Goal: Download file/media

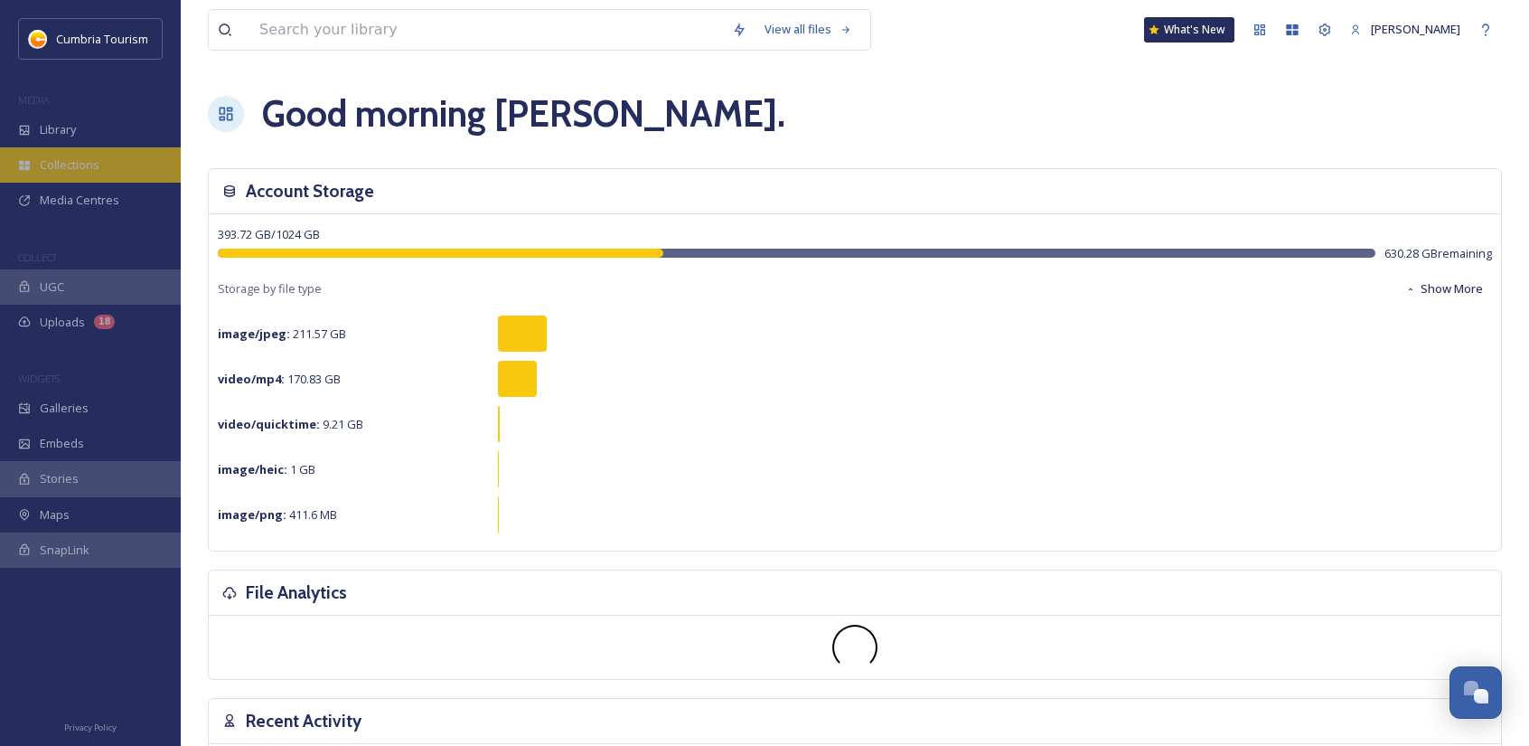
click at [71, 147] on div "Collections" at bounding box center [90, 164] width 181 height 35
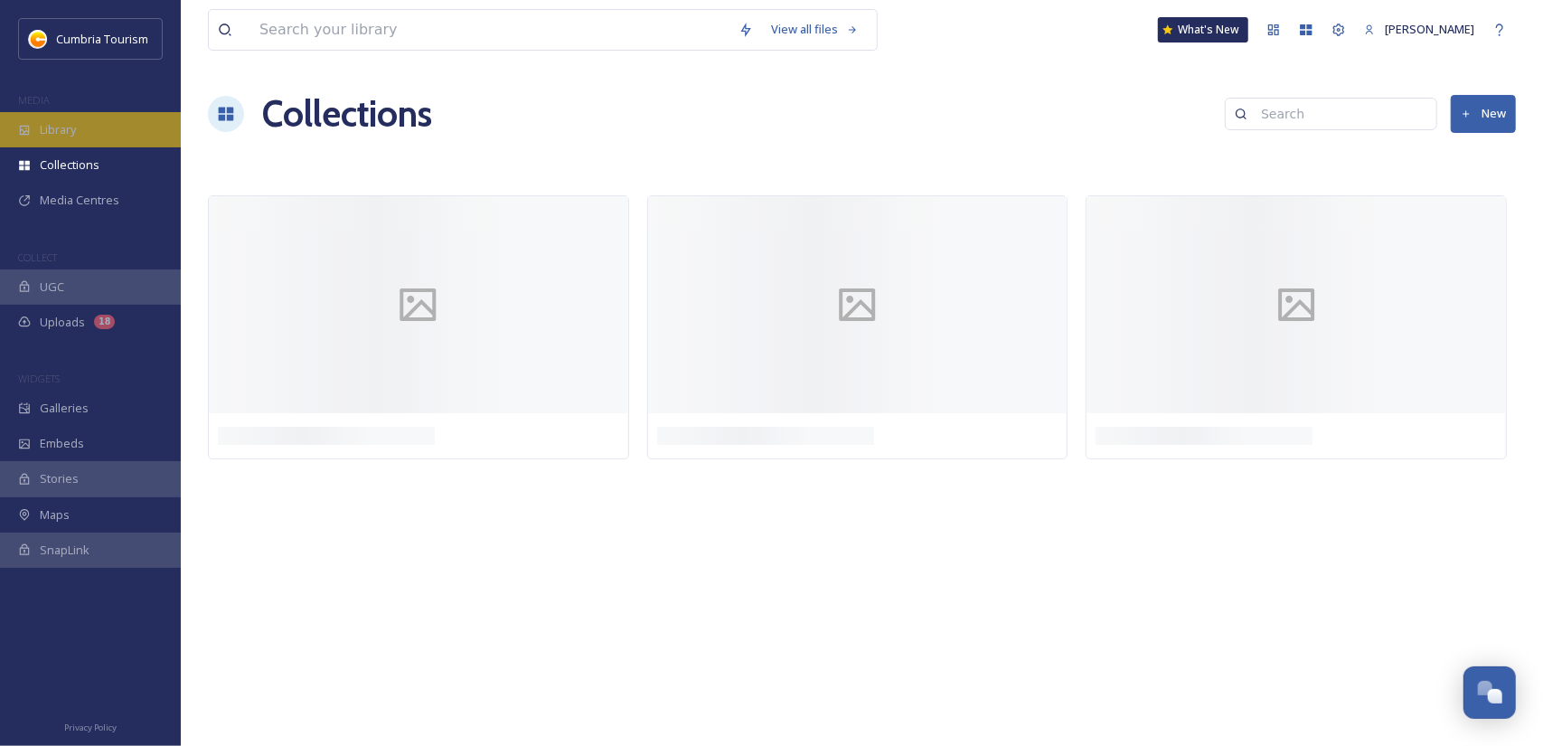
click at [78, 122] on div "Library" at bounding box center [90, 129] width 181 height 35
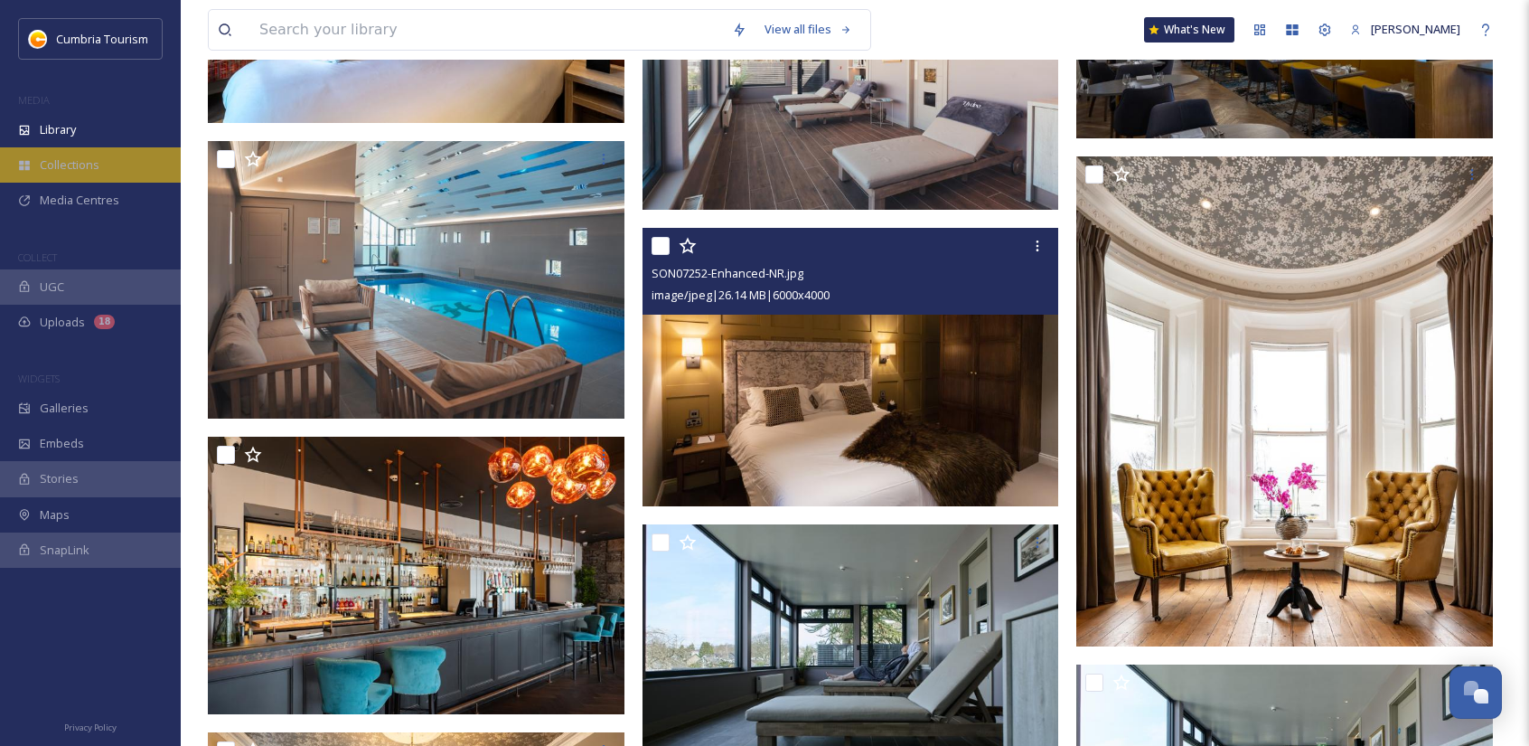
scroll to position [3163, 0]
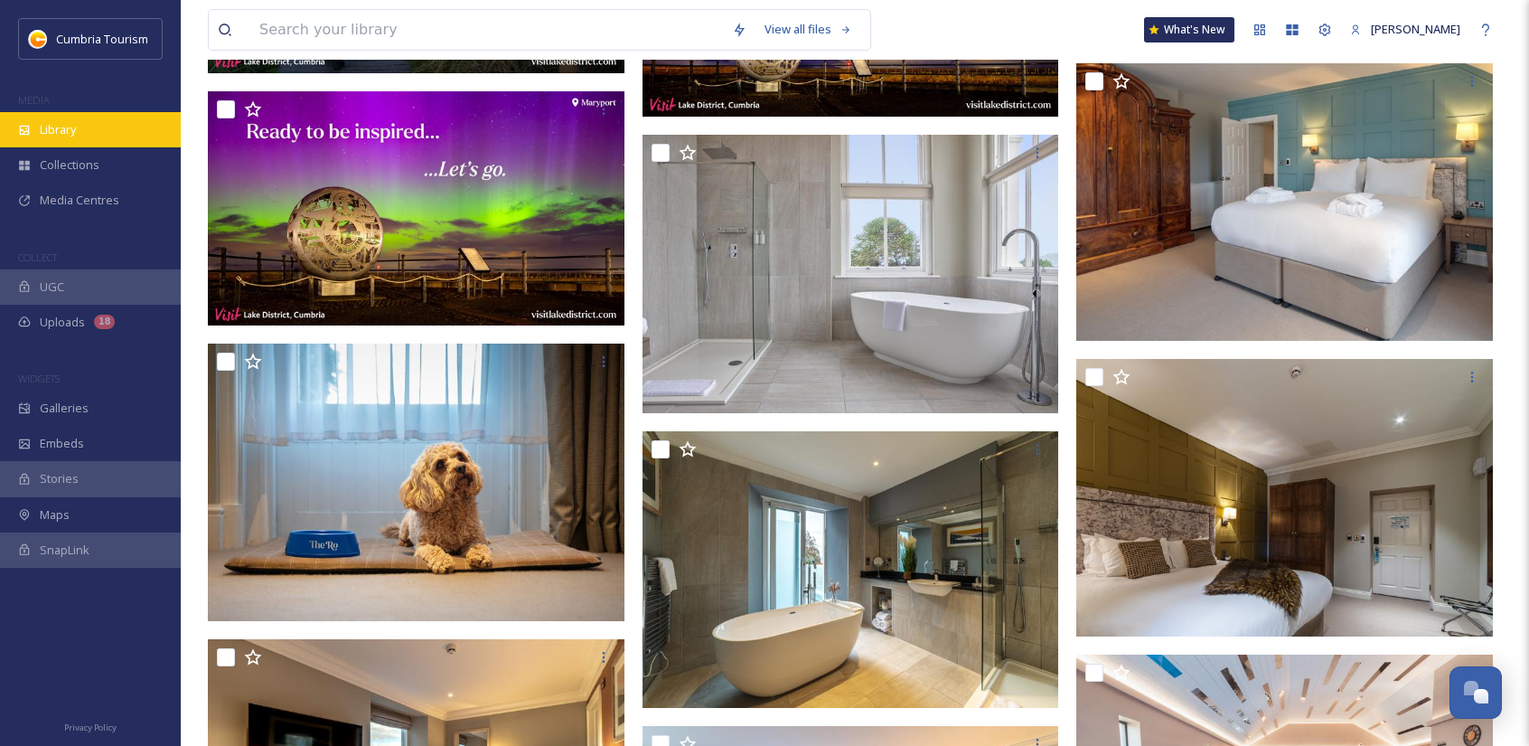
click at [43, 145] on div "Library" at bounding box center [90, 129] width 181 height 35
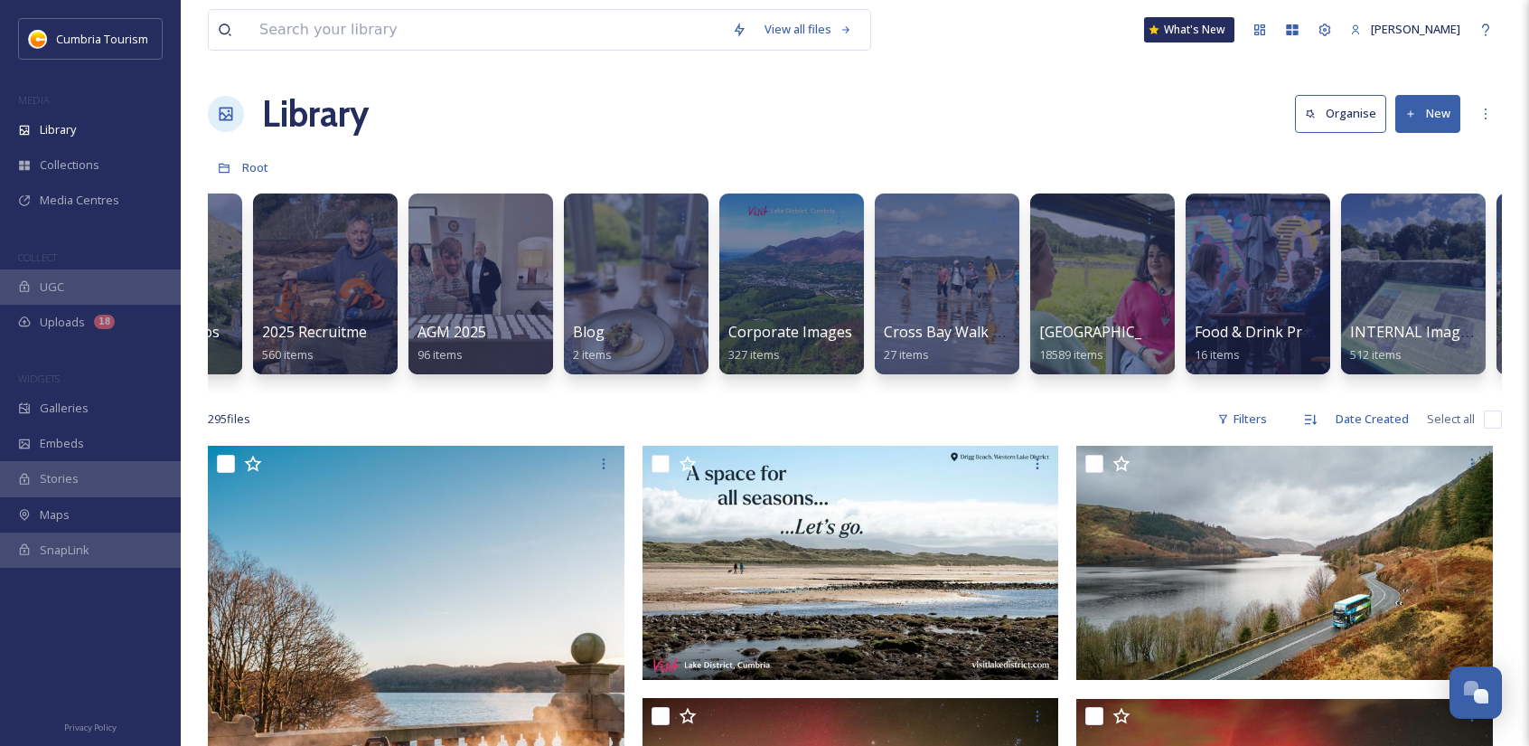
scroll to position [0, 0]
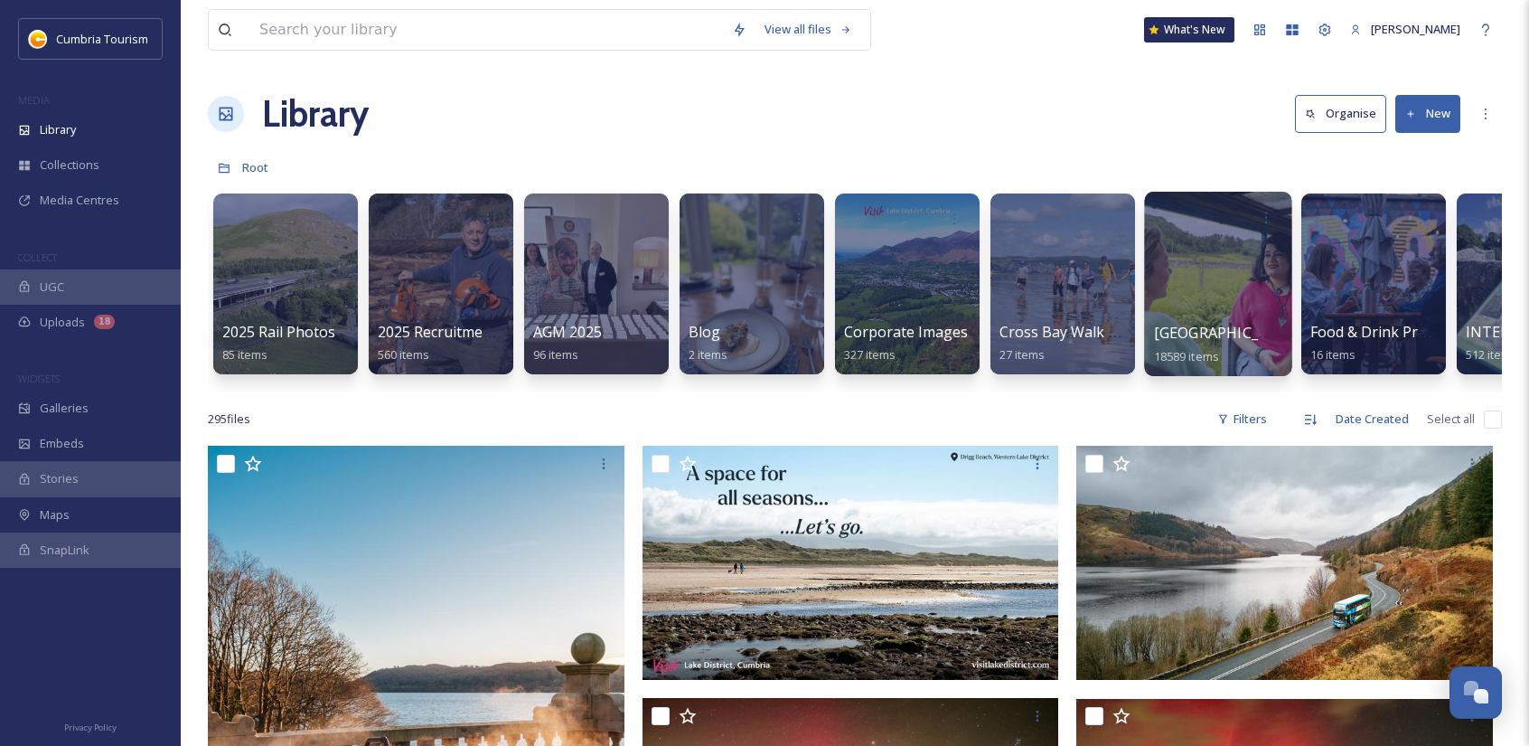
click at [1207, 268] on div at bounding box center [1217, 284] width 147 height 184
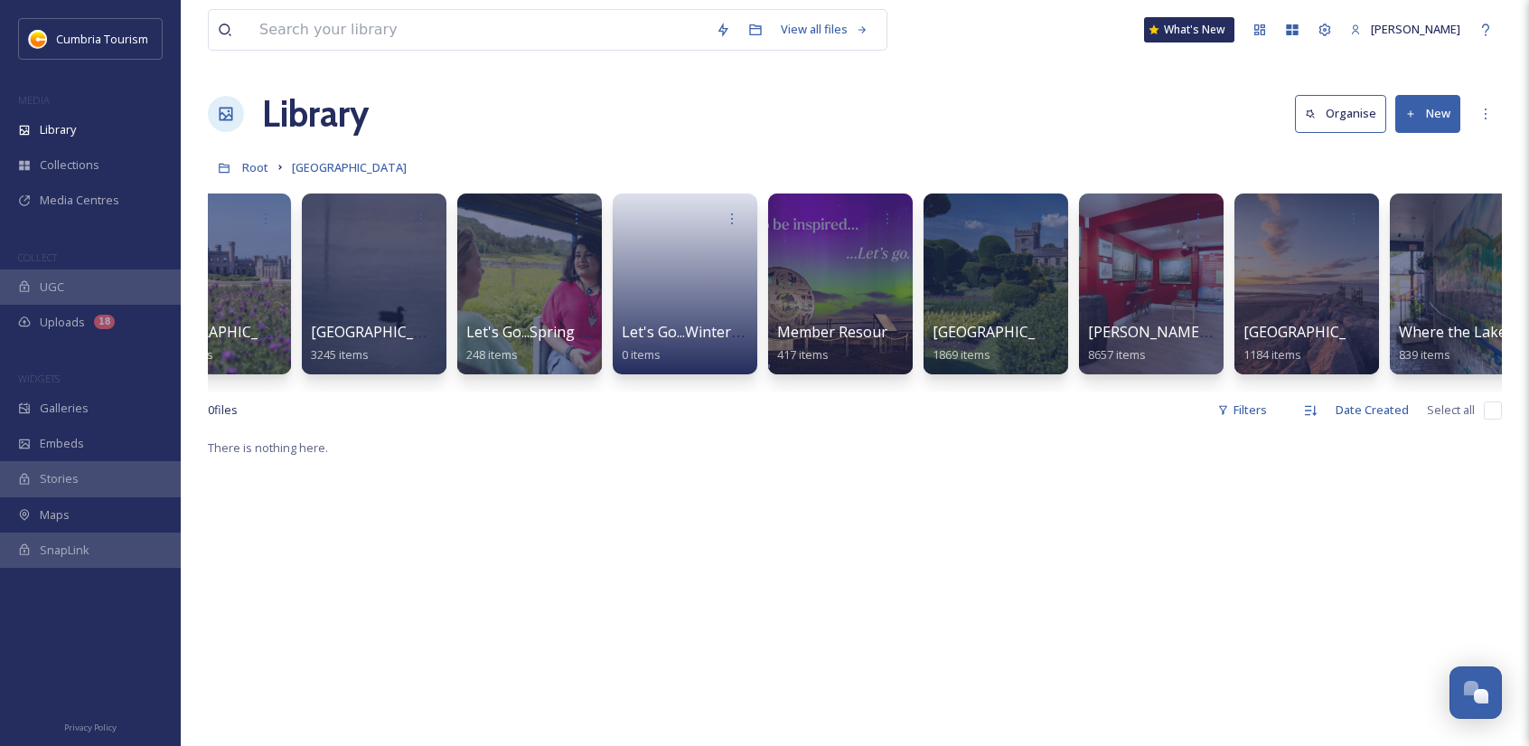
scroll to position [0, 260]
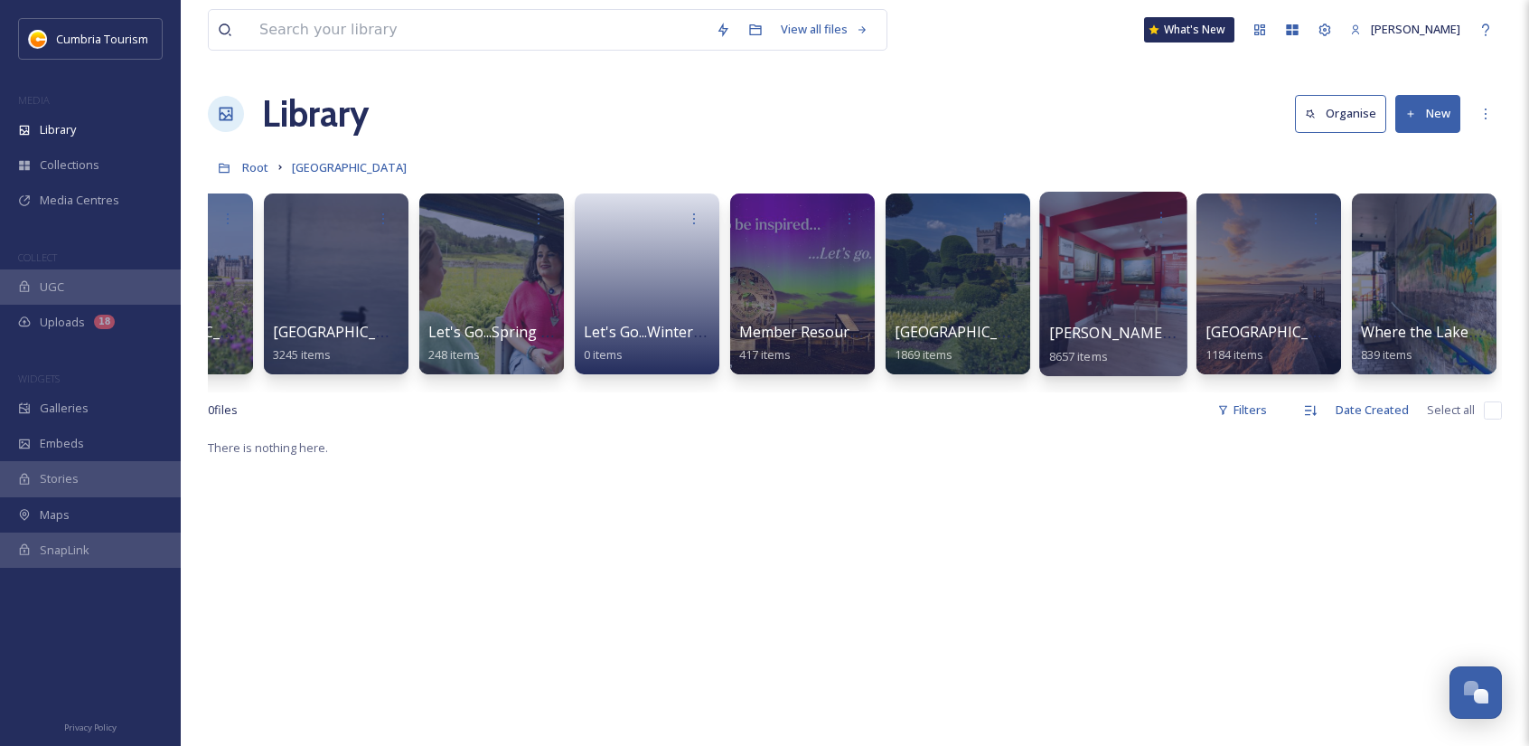
click at [1079, 288] on div at bounding box center [1112, 284] width 147 height 184
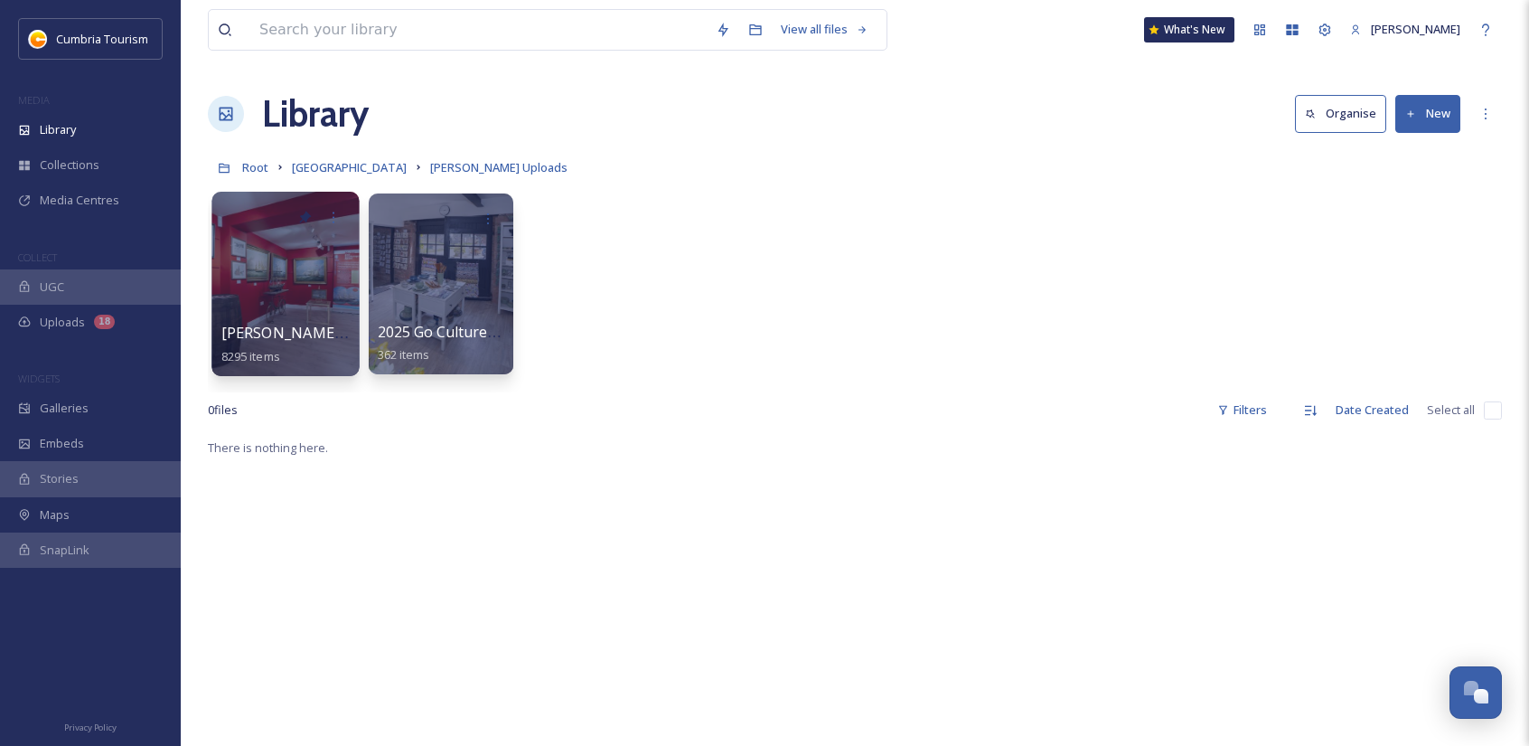
click at [313, 298] on div at bounding box center [284, 284] width 147 height 184
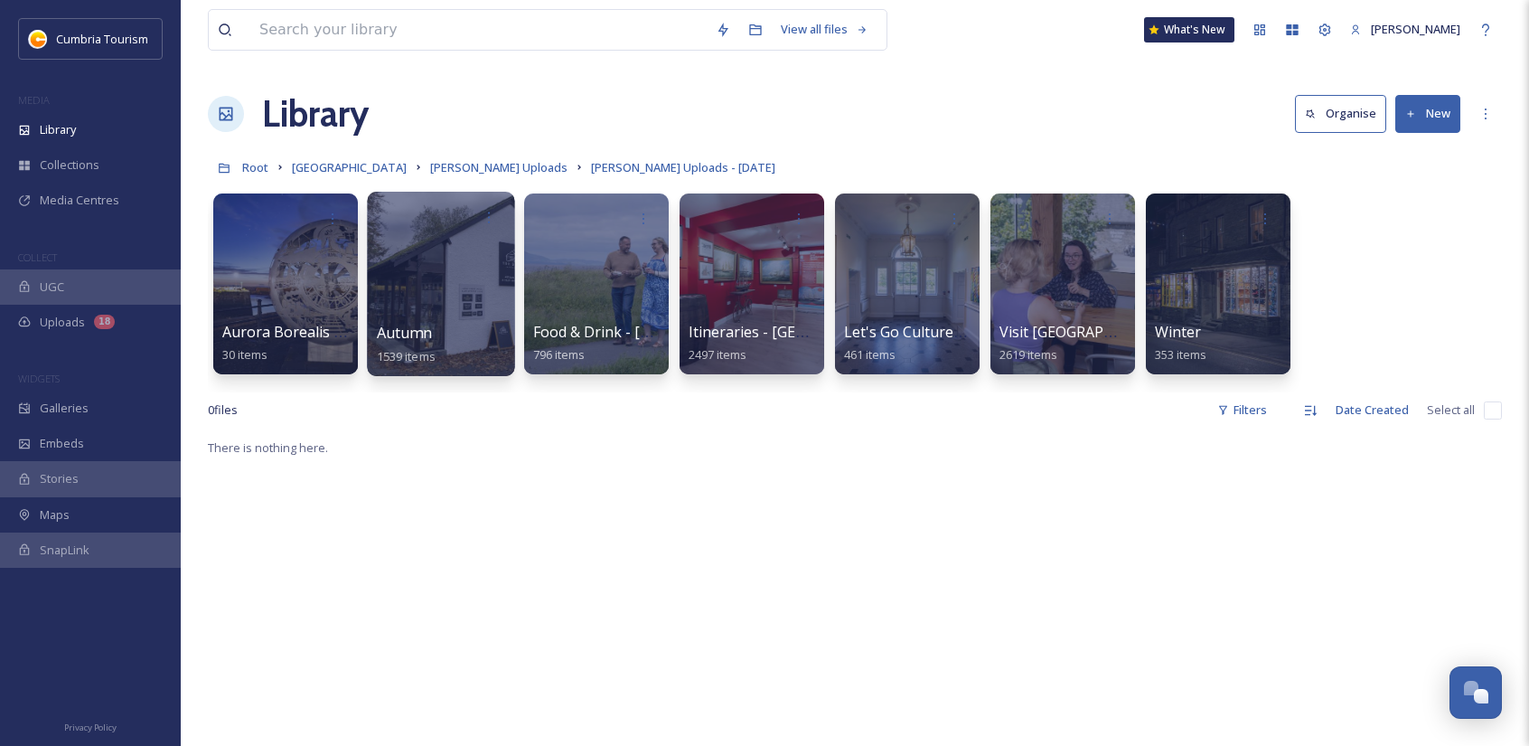
click at [399, 284] on div at bounding box center [440, 284] width 147 height 184
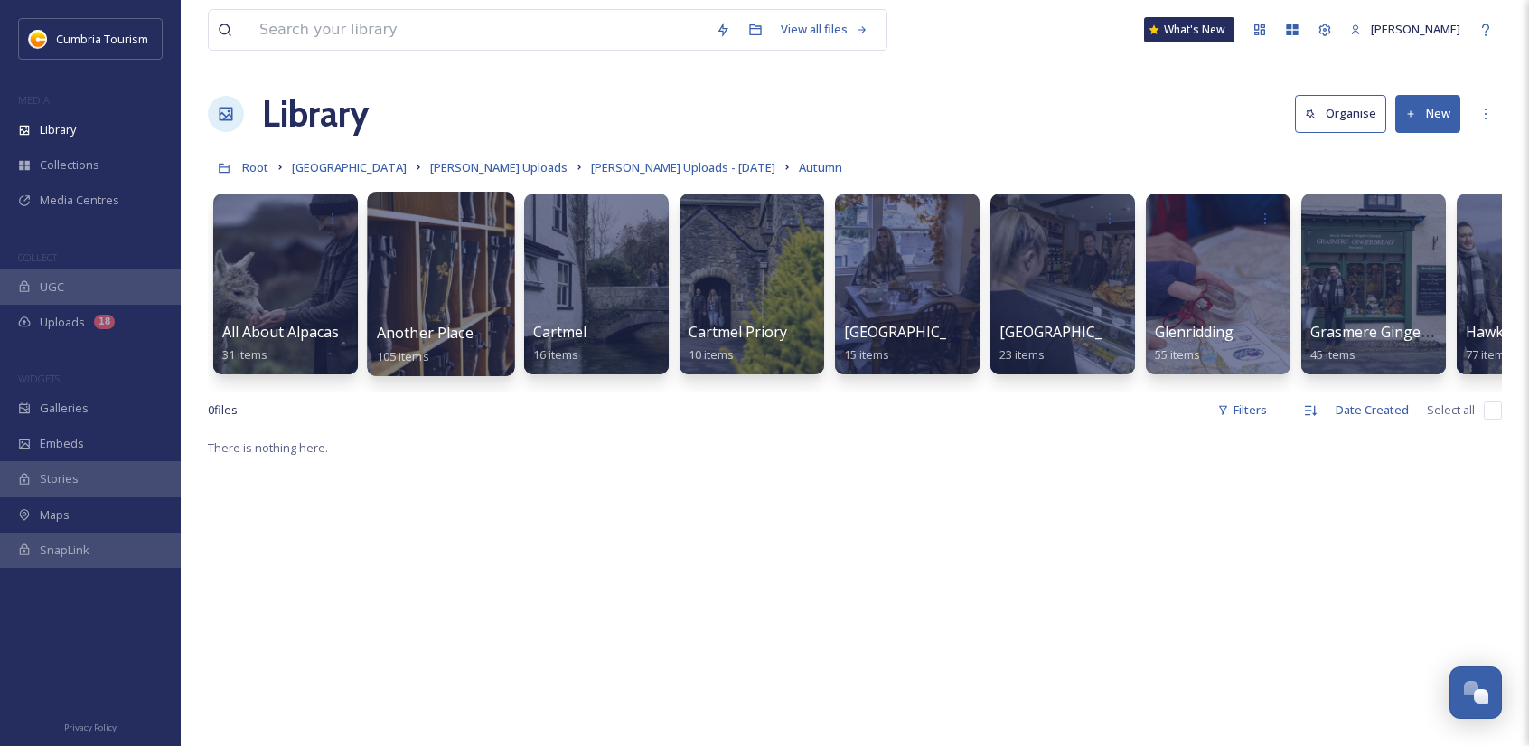
click at [446, 338] on span "Another Place" at bounding box center [425, 333] width 97 height 20
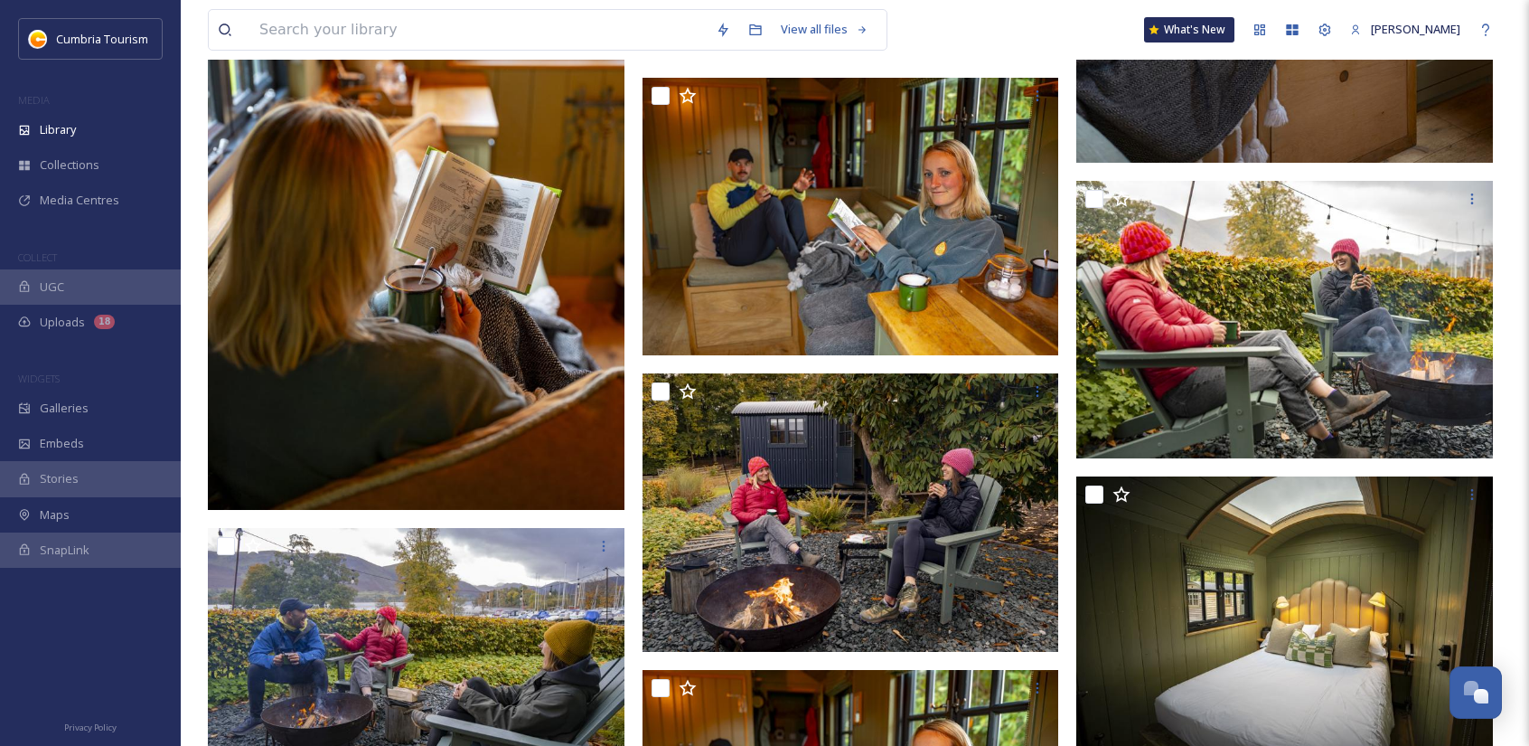
scroll to position [8495, 0]
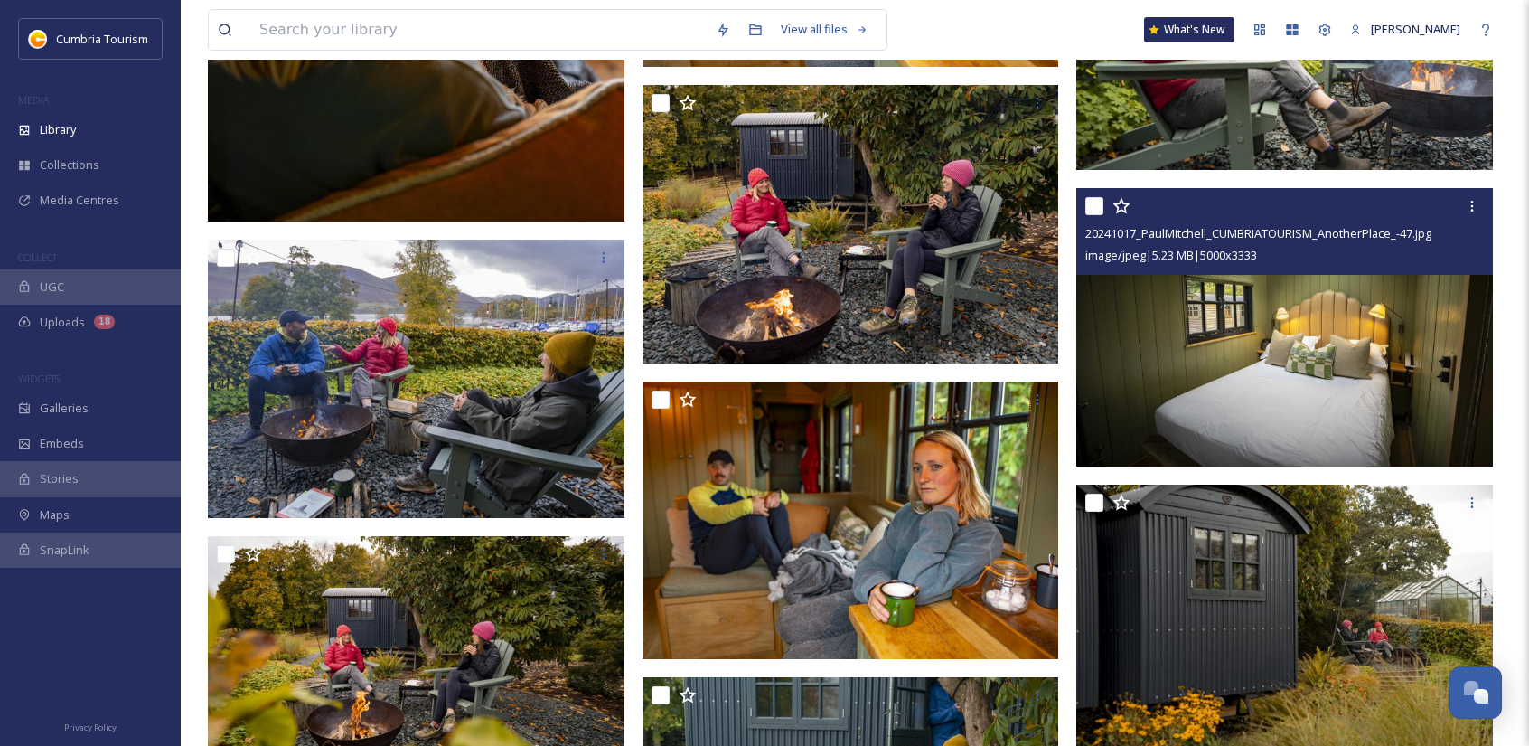
click at [1219, 352] on img at bounding box center [1284, 327] width 417 height 278
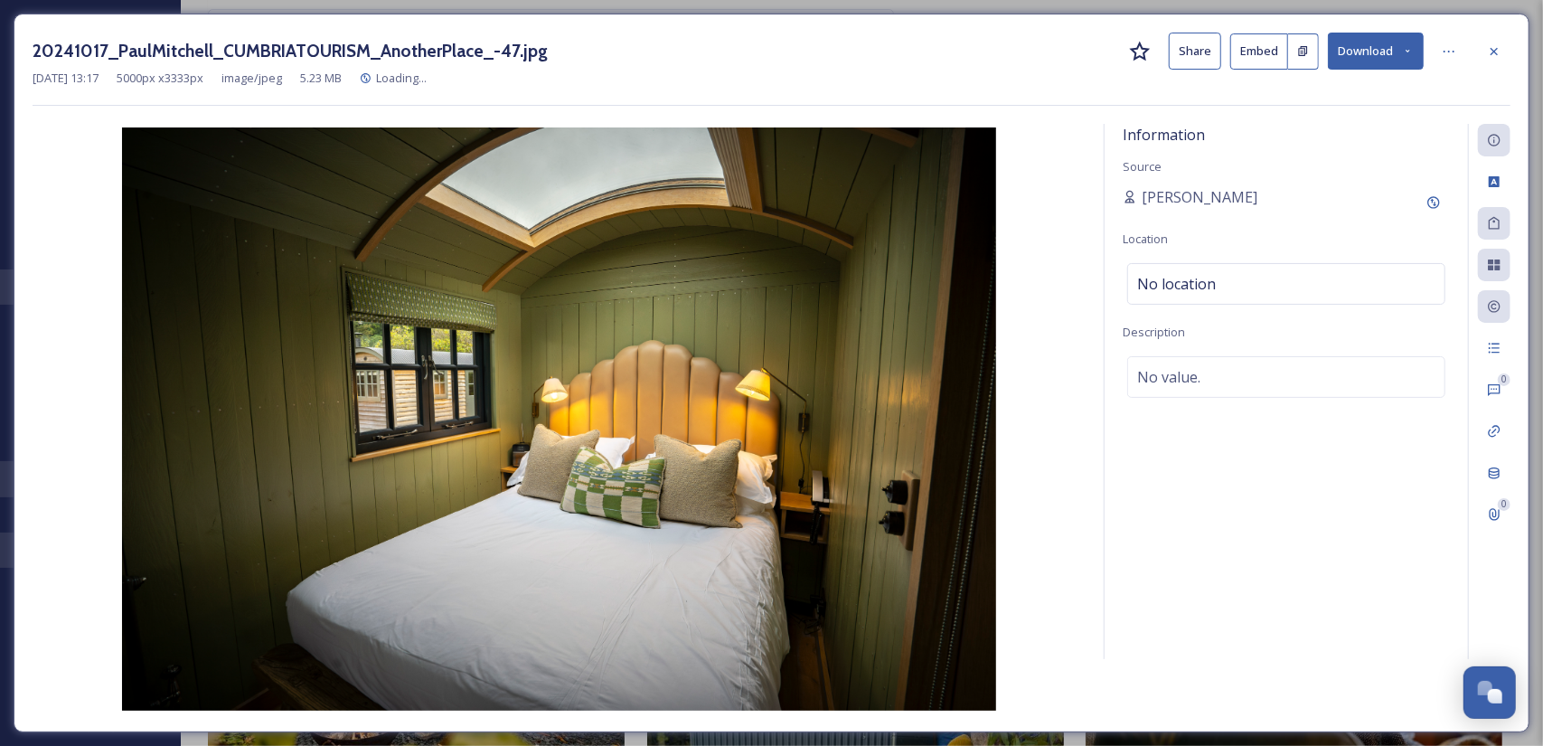
click at [1401, 57] on button "Download" at bounding box center [1376, 51] width 96 height 37
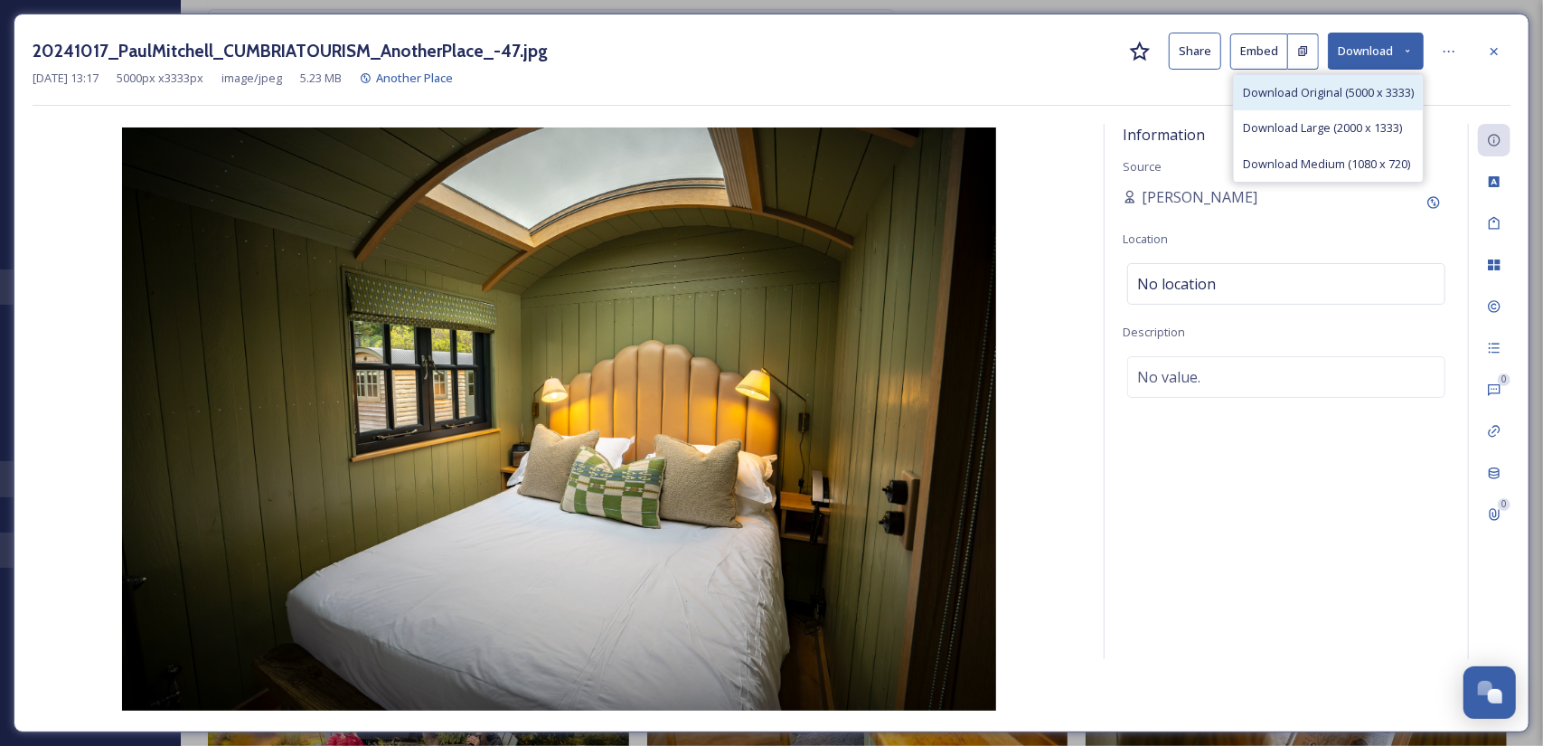
click at [1376, 97] on span "Download Original (5000 x 3333)" at bounding box center [1328, 92] width 171 height 17
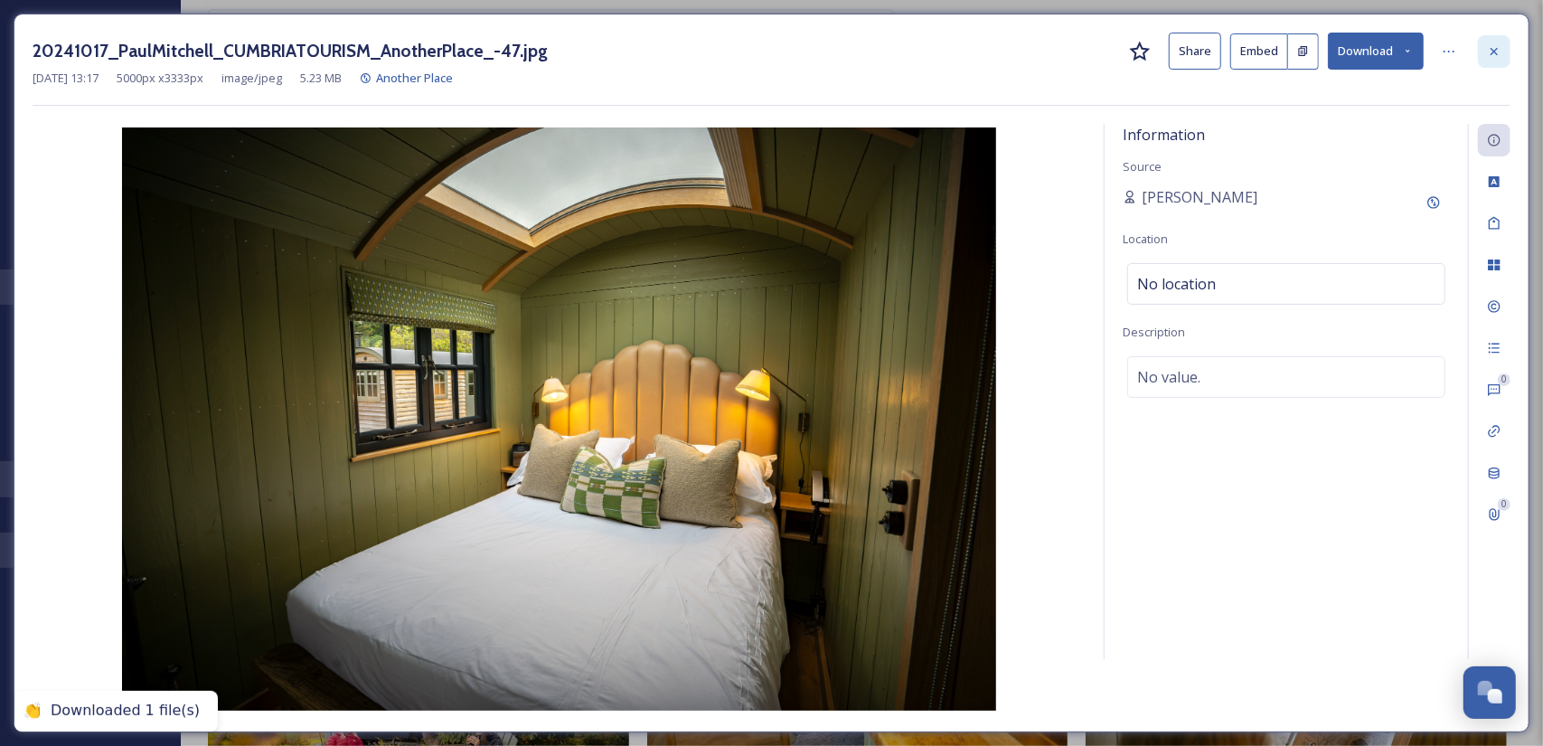
click at [1498, 49] on icon at bounding box center [1494, 51] width 14 height 14
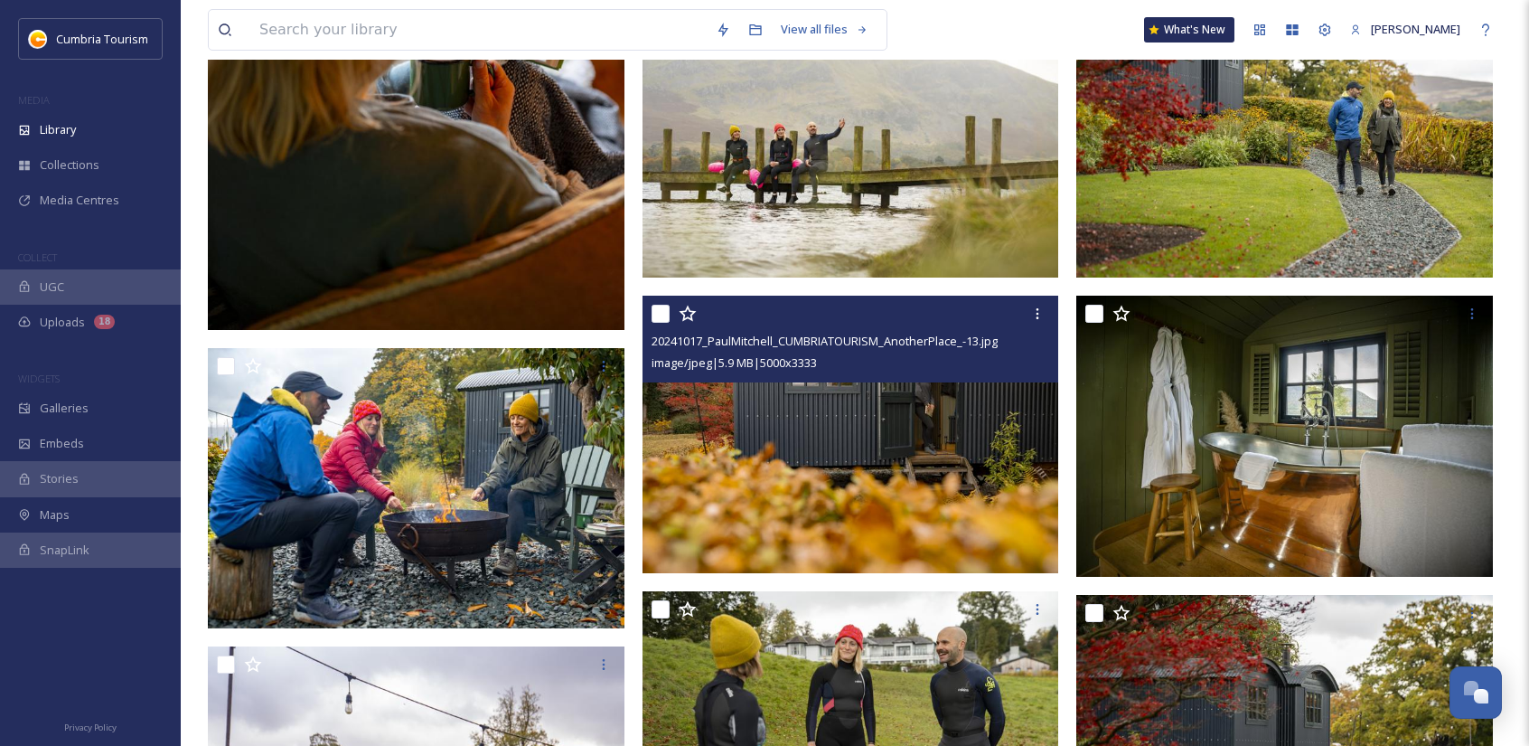
scroll to position [5694, 0]
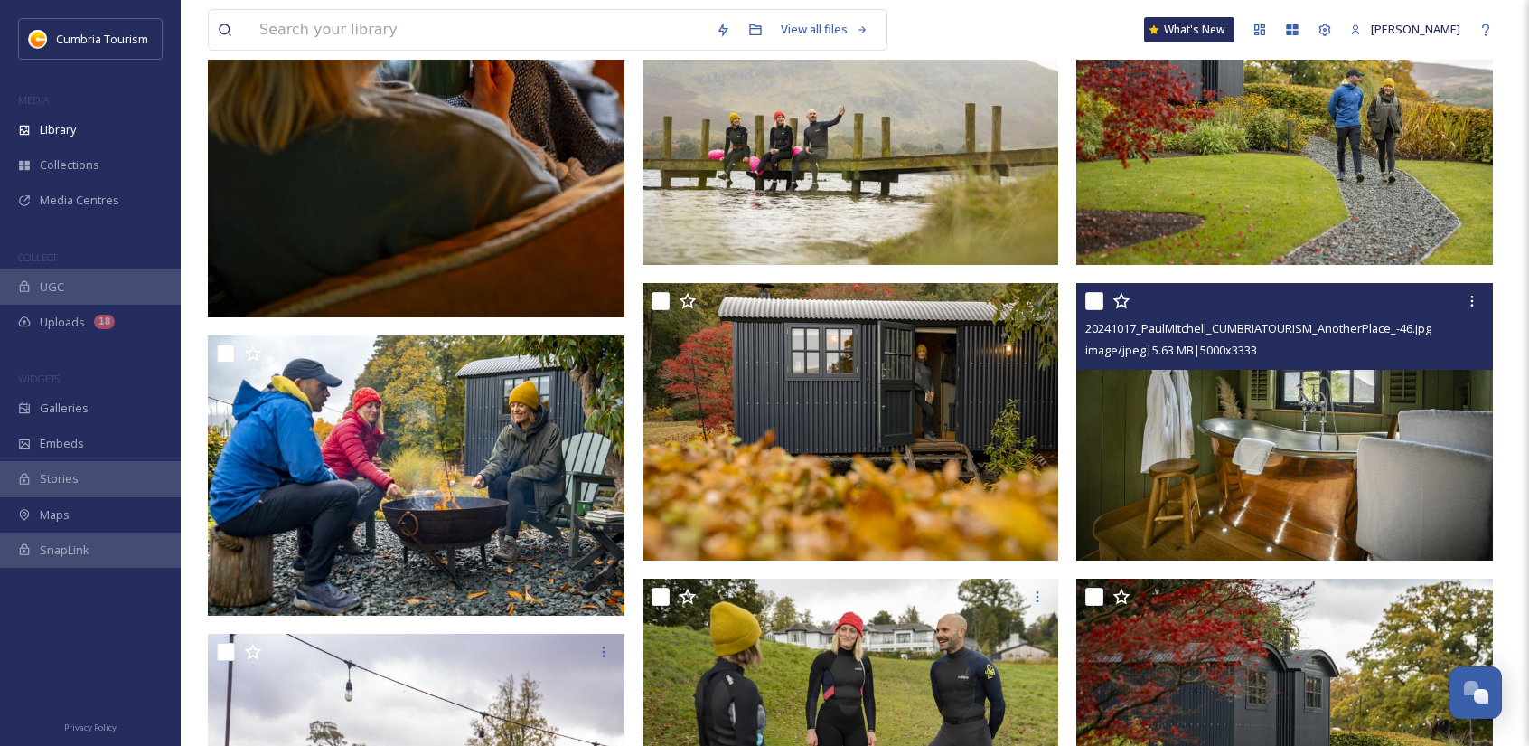
click at [1363, 478] on img at bounding box center [1284, 422] width 417 height 278
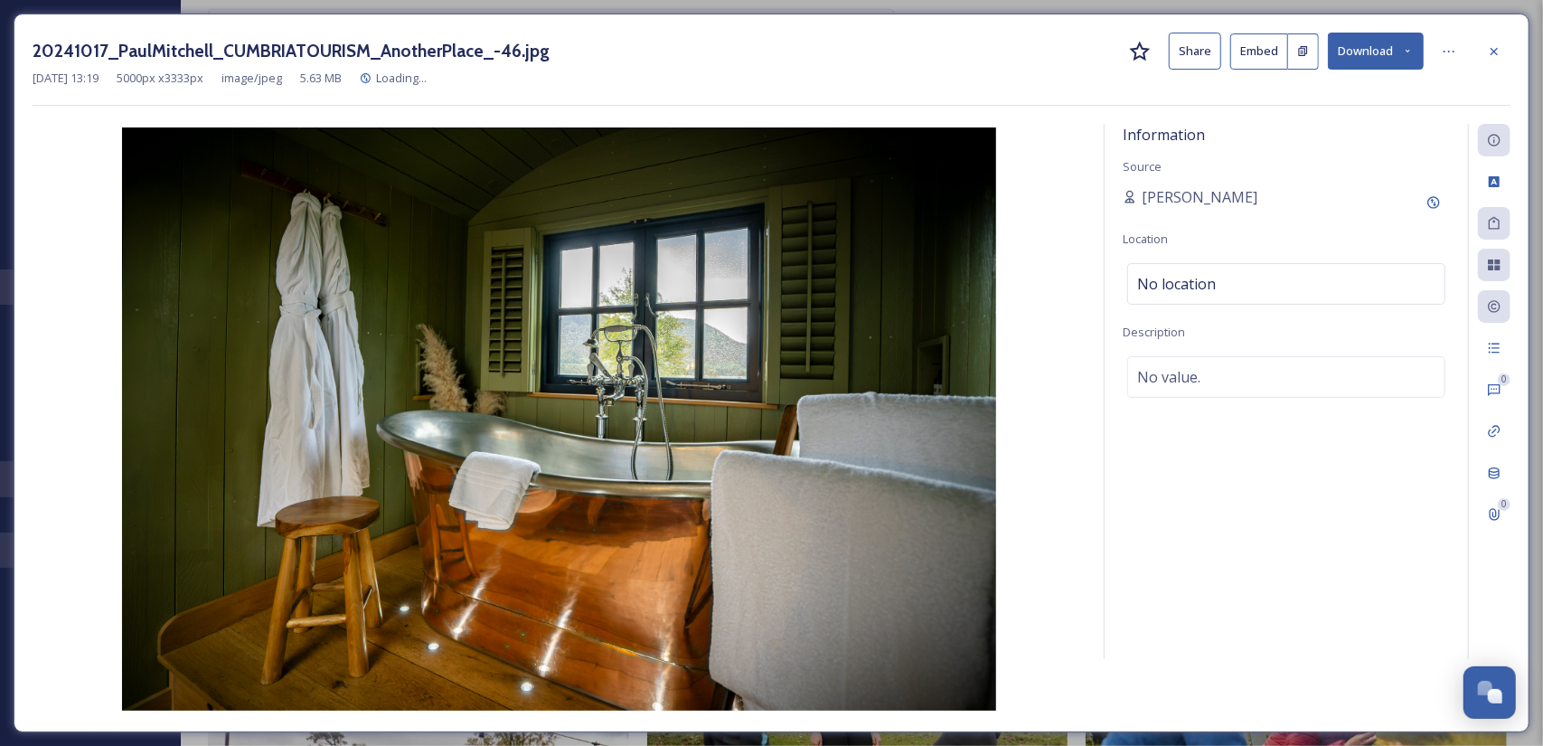
click at [1377, 52] on button "Download" at bounding box center [1376, 51] width 96 height 37
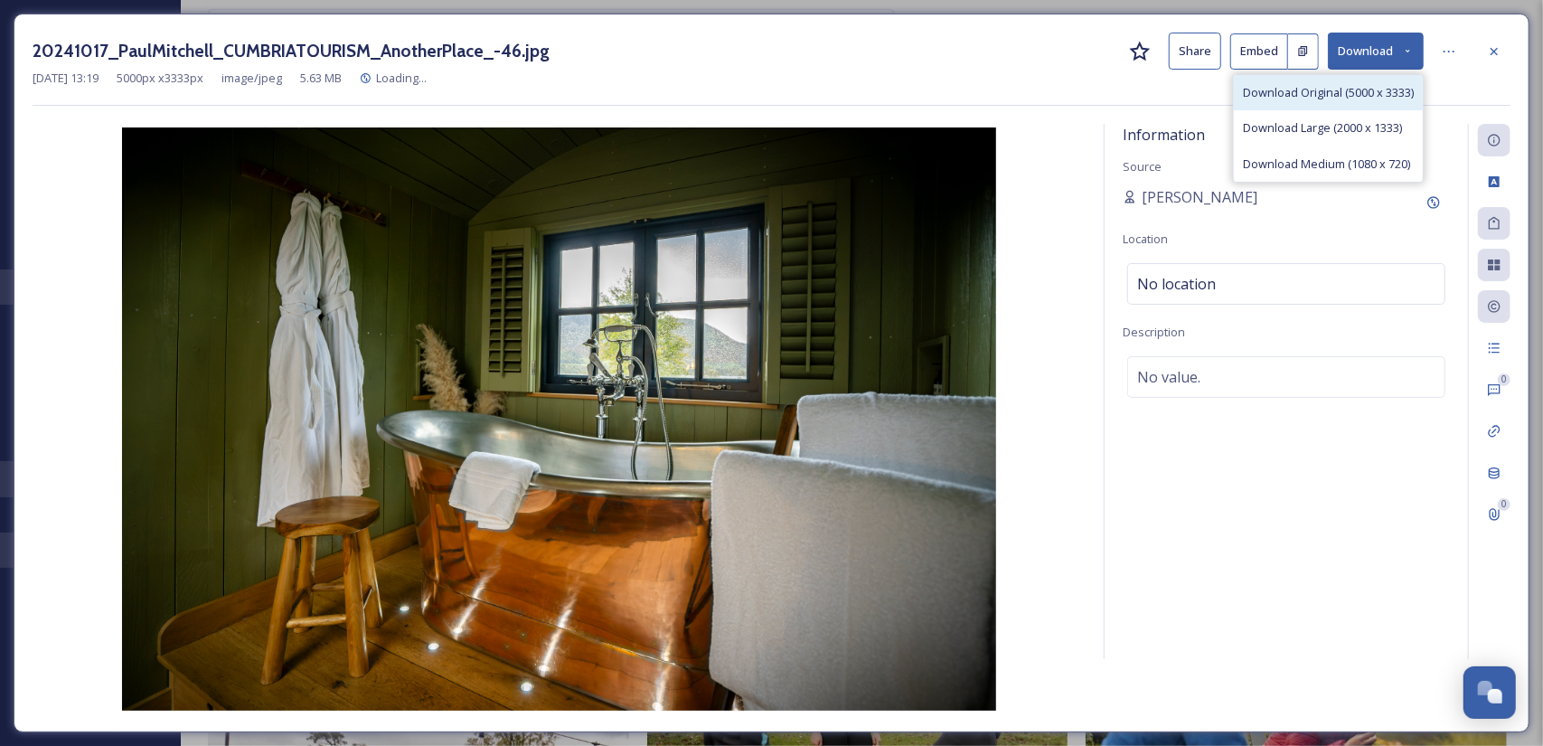
click at [1330, 95] on span "Download Original (5000 x 3333)" at bounding box center [1328, 92] width 171 height 17
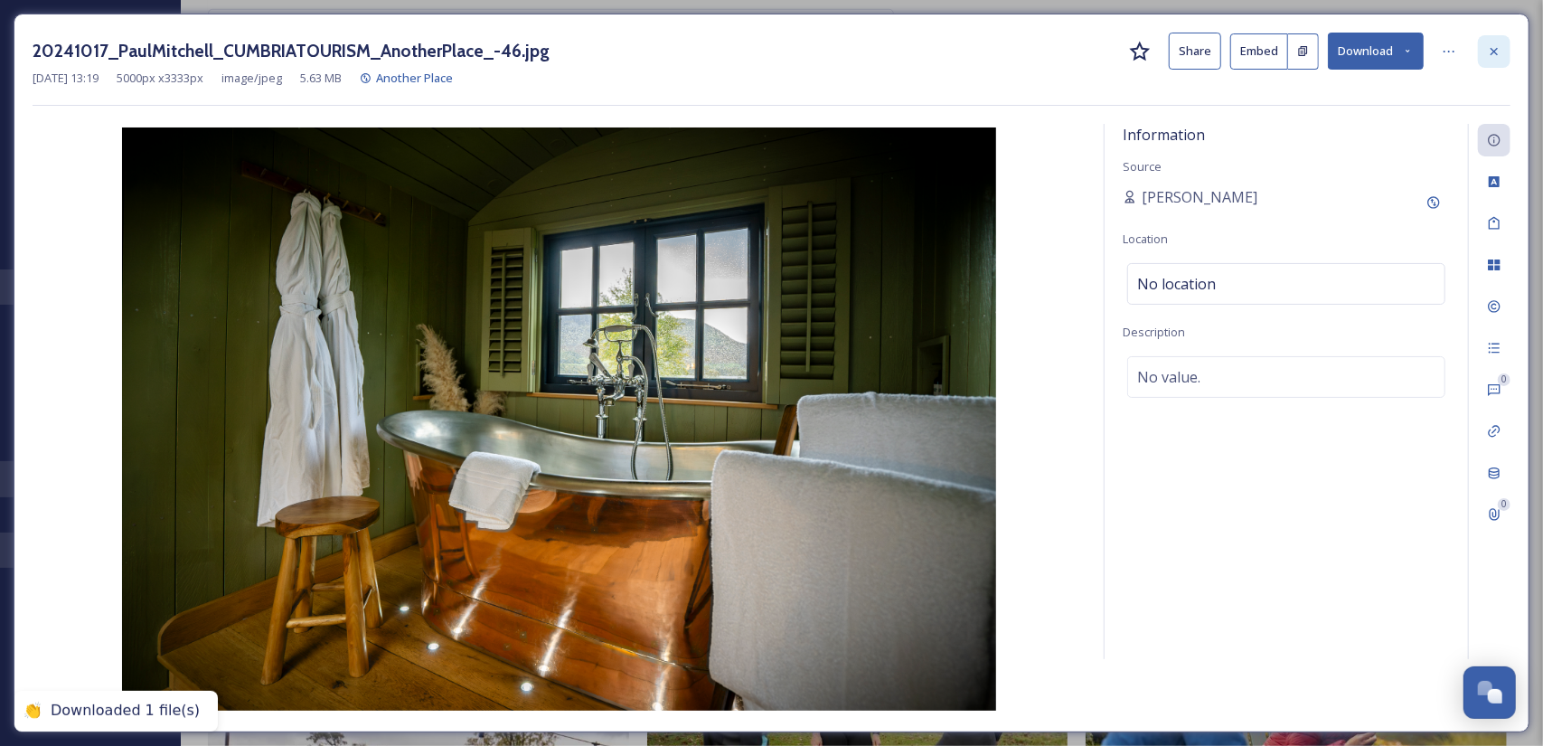
click at [1498, 52] on icon at bounding box center [1494, 51] width 14 height 14
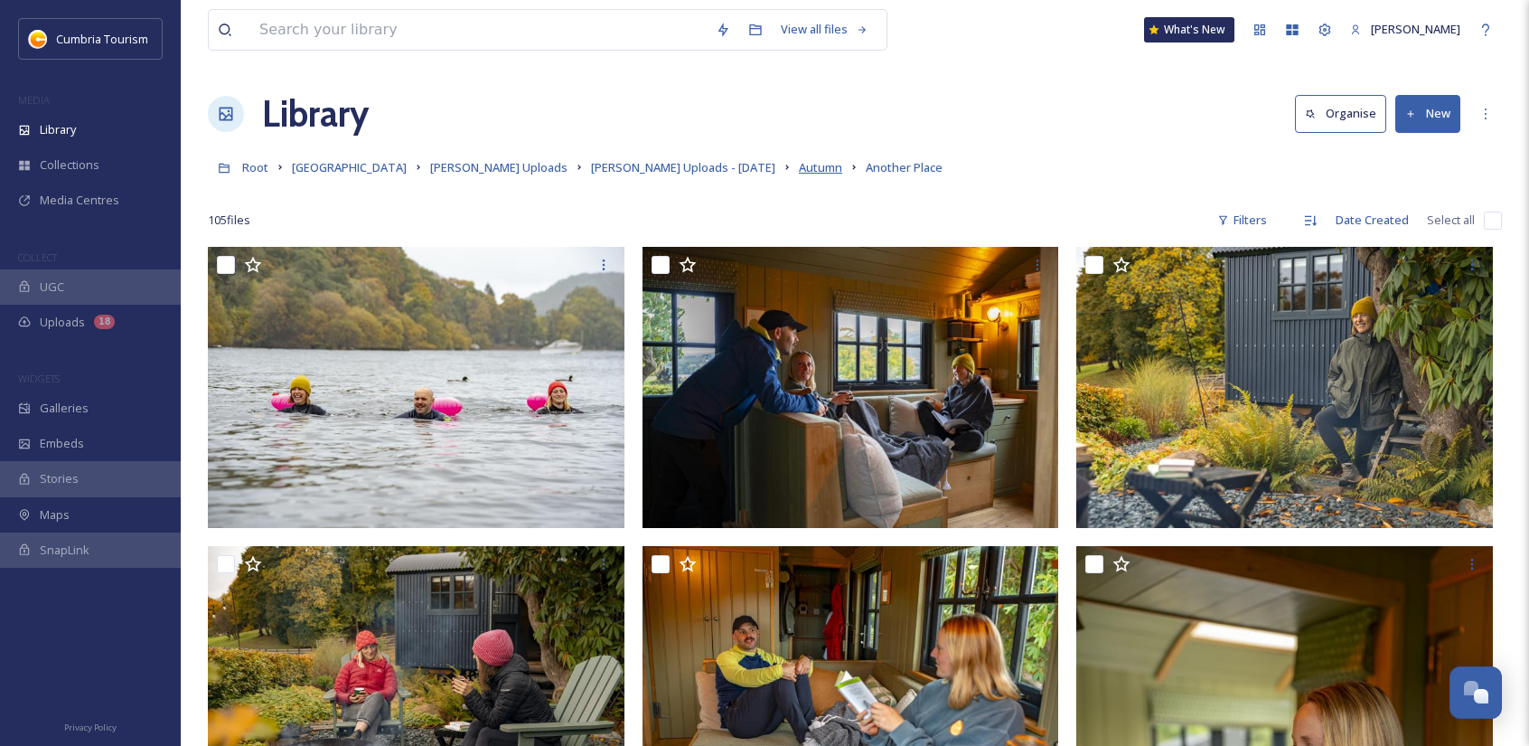
click at [799, 164] on span "Autumn" at bounding box center [820, 167] width 43 height 16
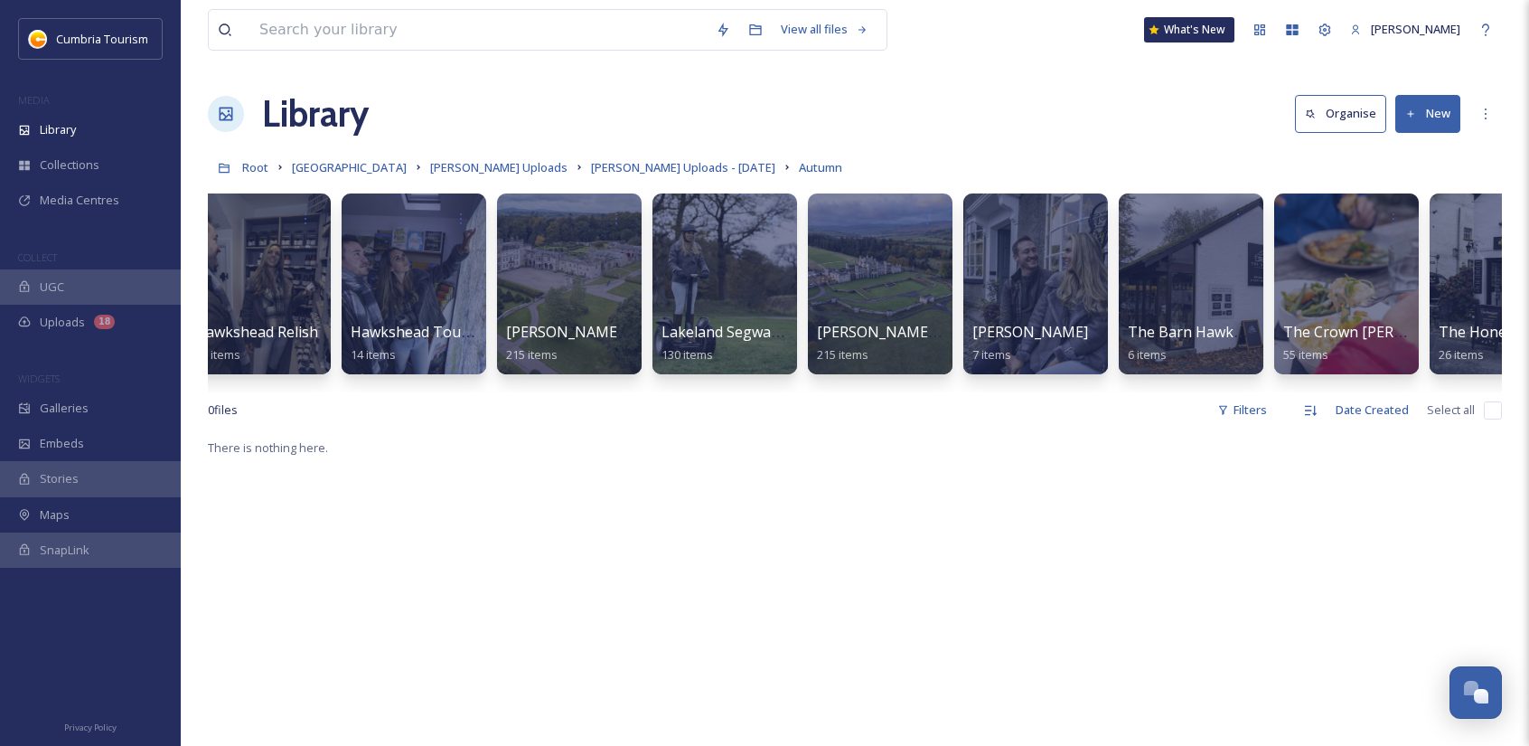
scroll to position [0, 1920]
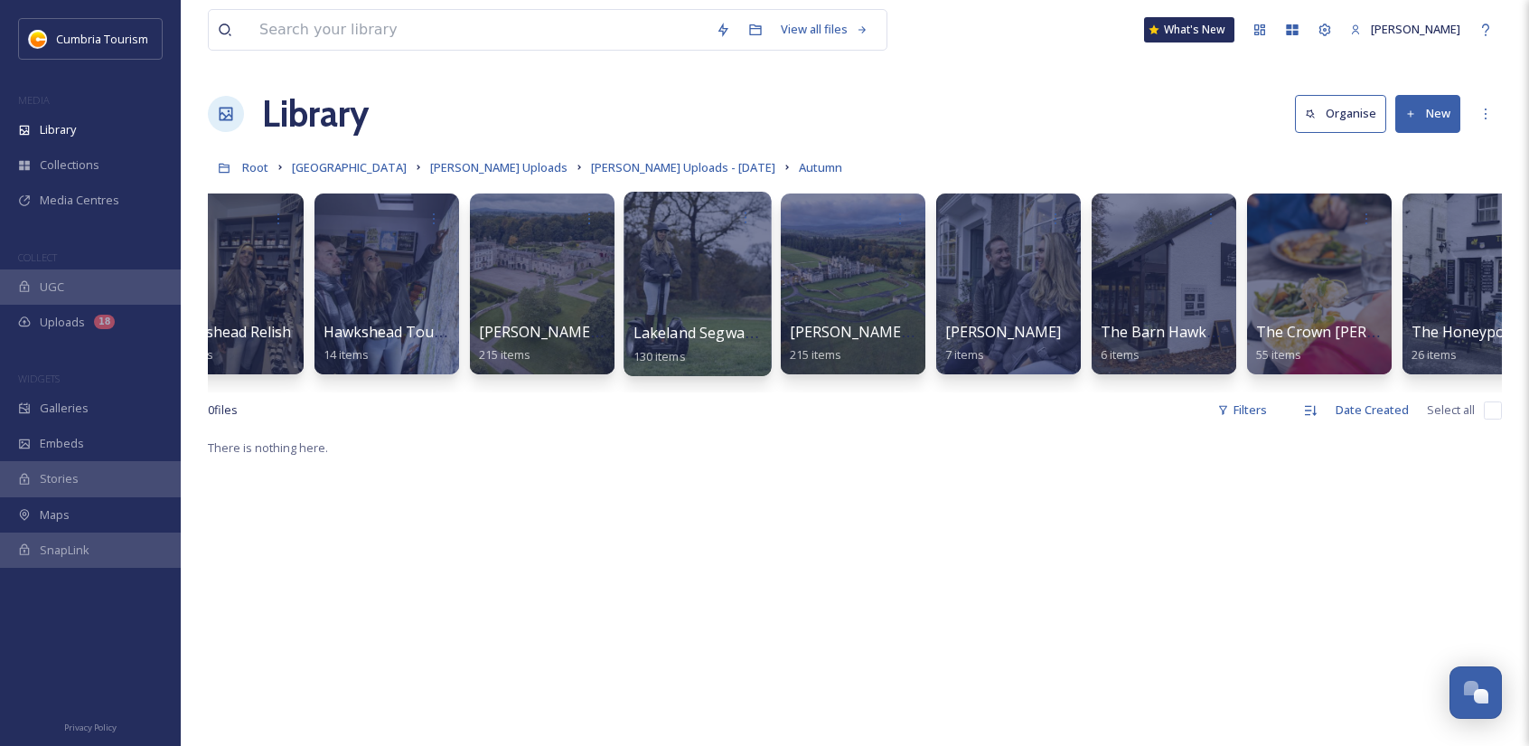
click at [710, 287] on div at bounding box center [697, 284] width 147 height 184
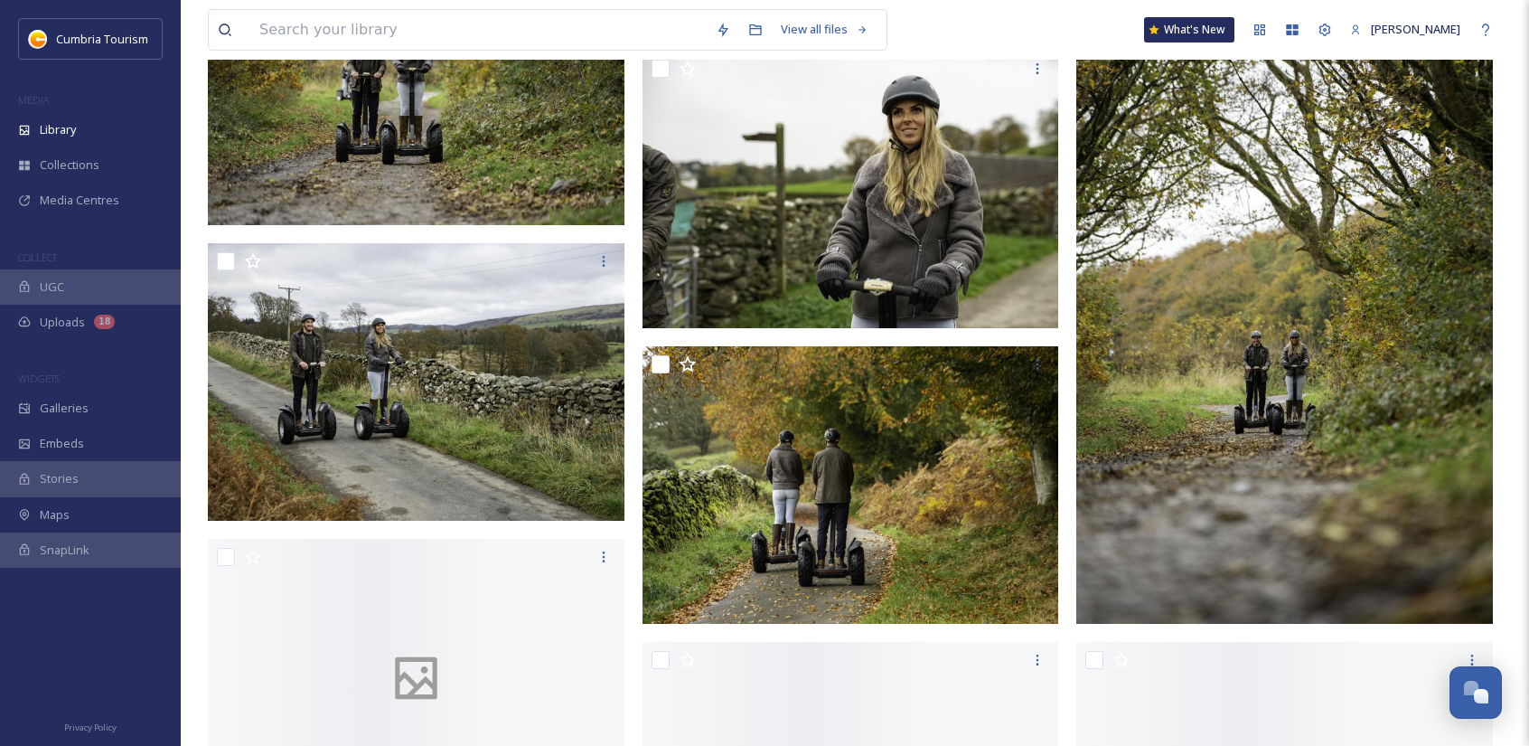
scroll to position [2711, 0]
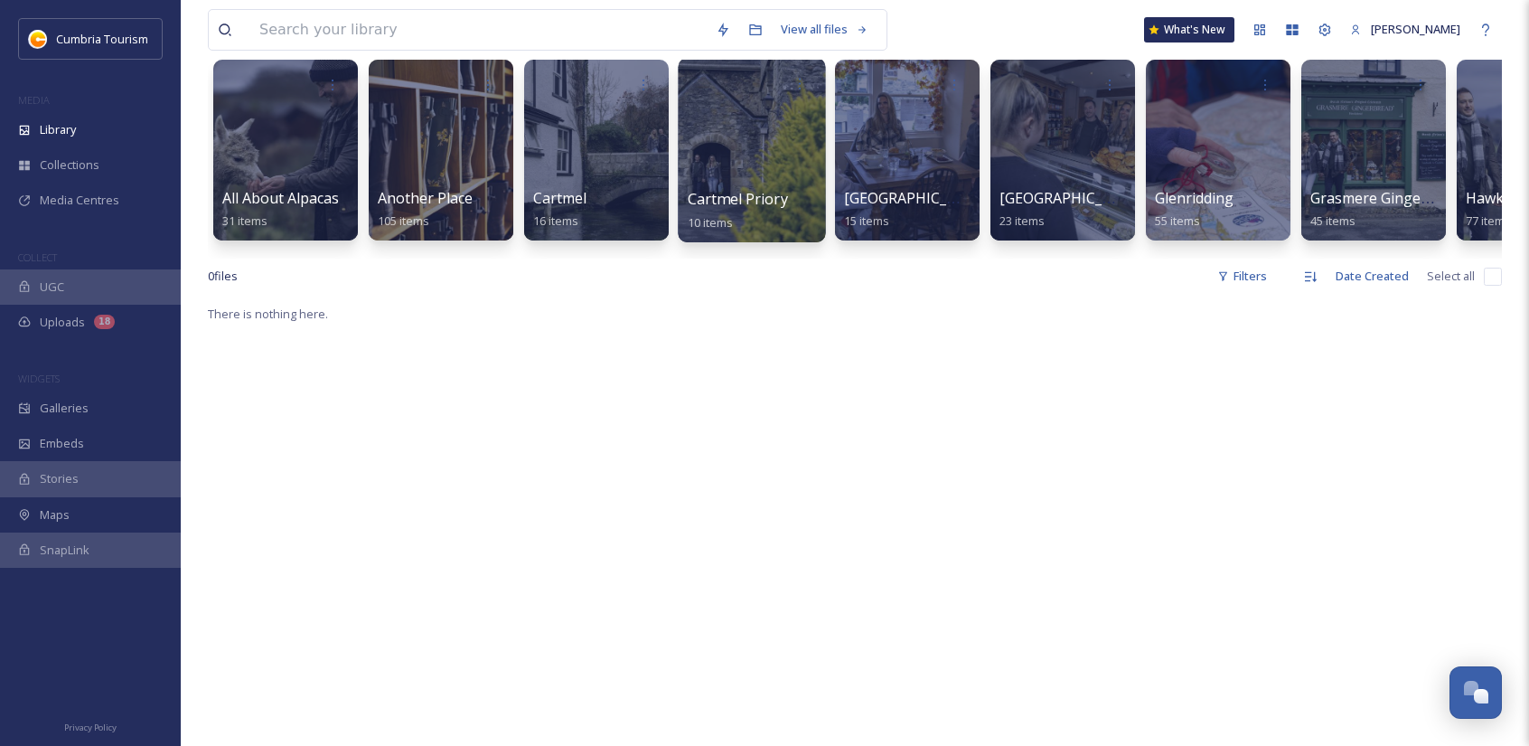
scroll to position [271, 0]
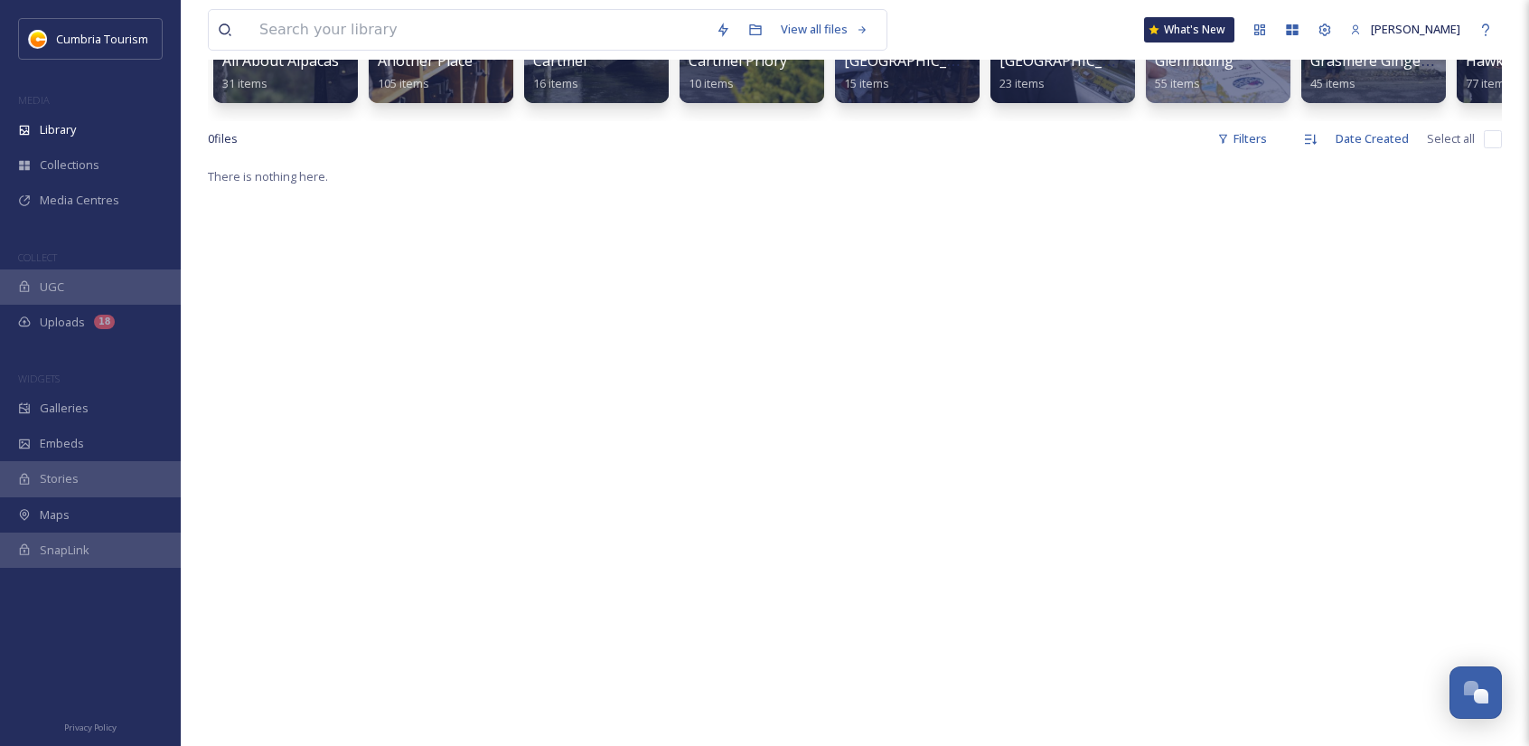
click at [1230, 601] on div "There is nothing here." at bounding box center [855, 538] width 1294 height 746
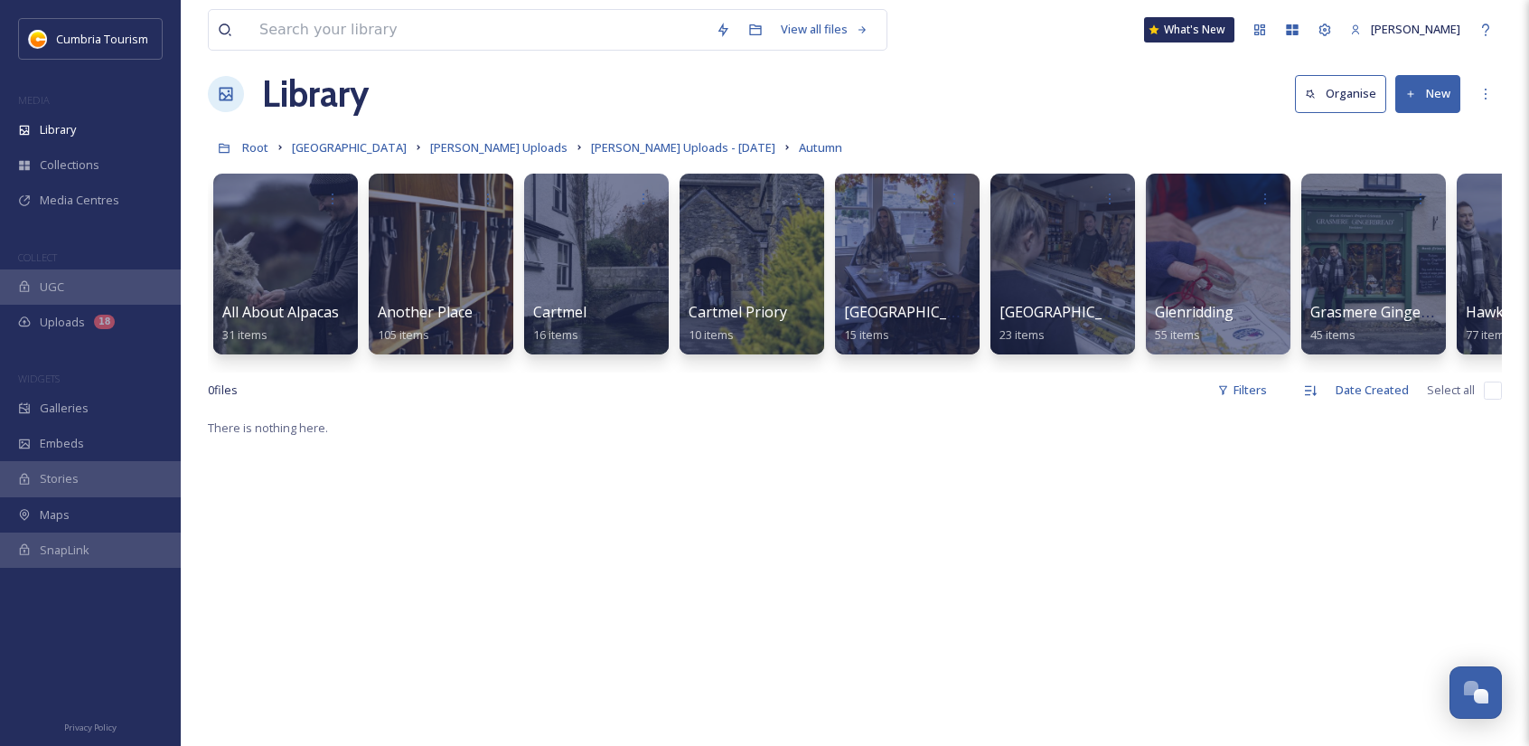
scroll to position [0, 0]
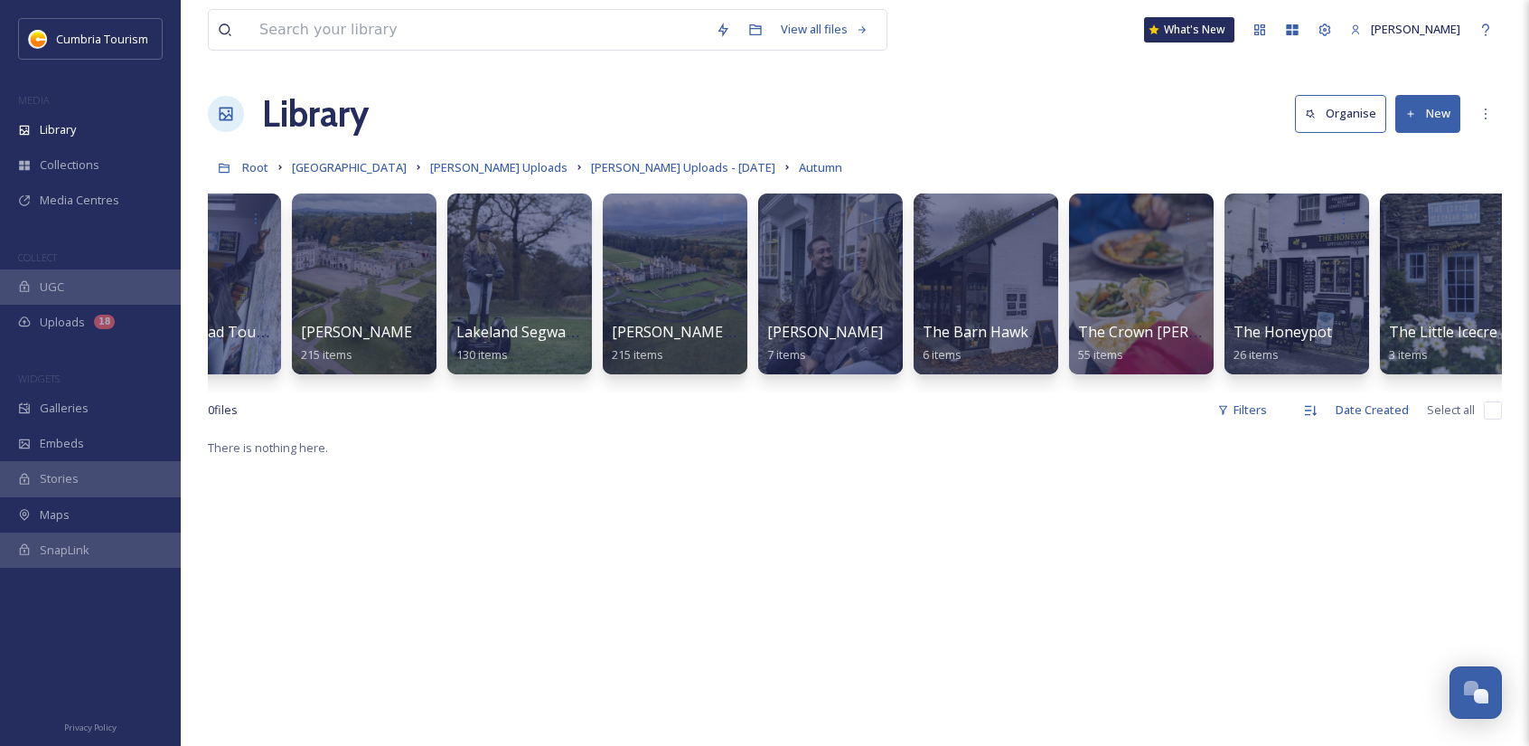
scroll to position [0, 2219]
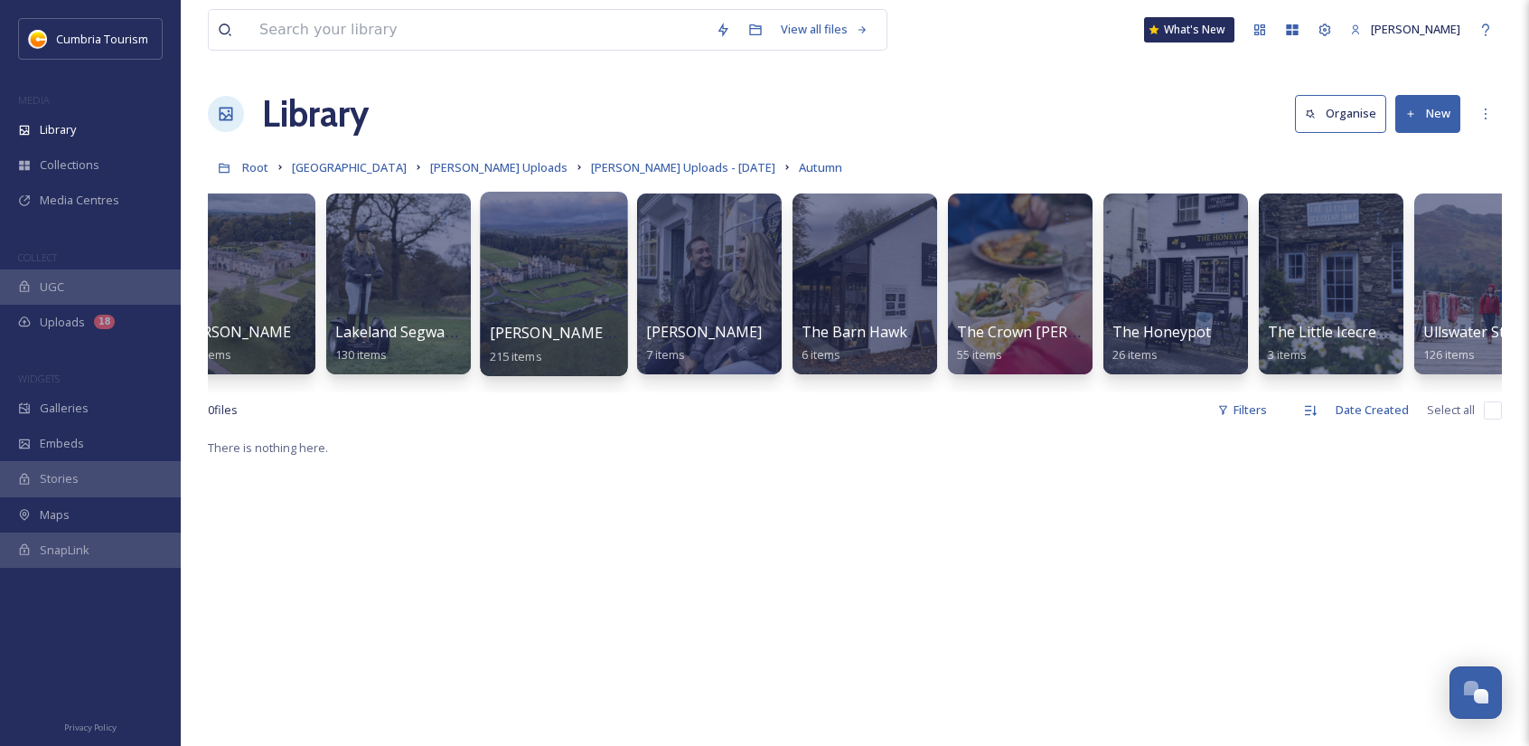
click at [577, 276] on div at bounding box center [553, 284] width 147 height 184
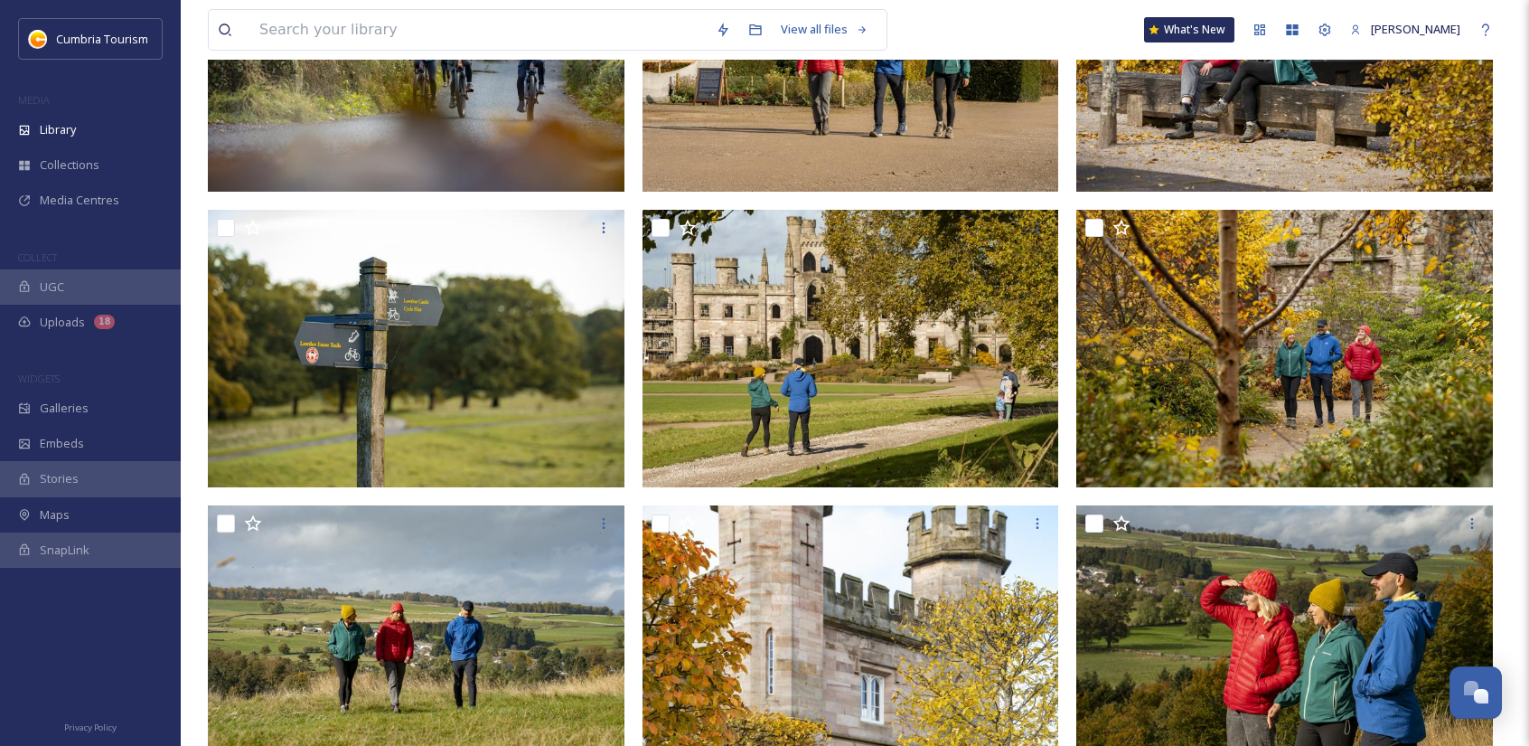
scroll to position [633, 0]
